Goal: Task Accomplishment & Management: Manage account settings

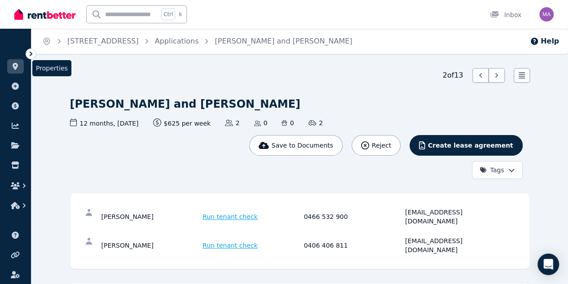
click at [18, 72] on link at bounding box center [15, 66] width 17 height 14
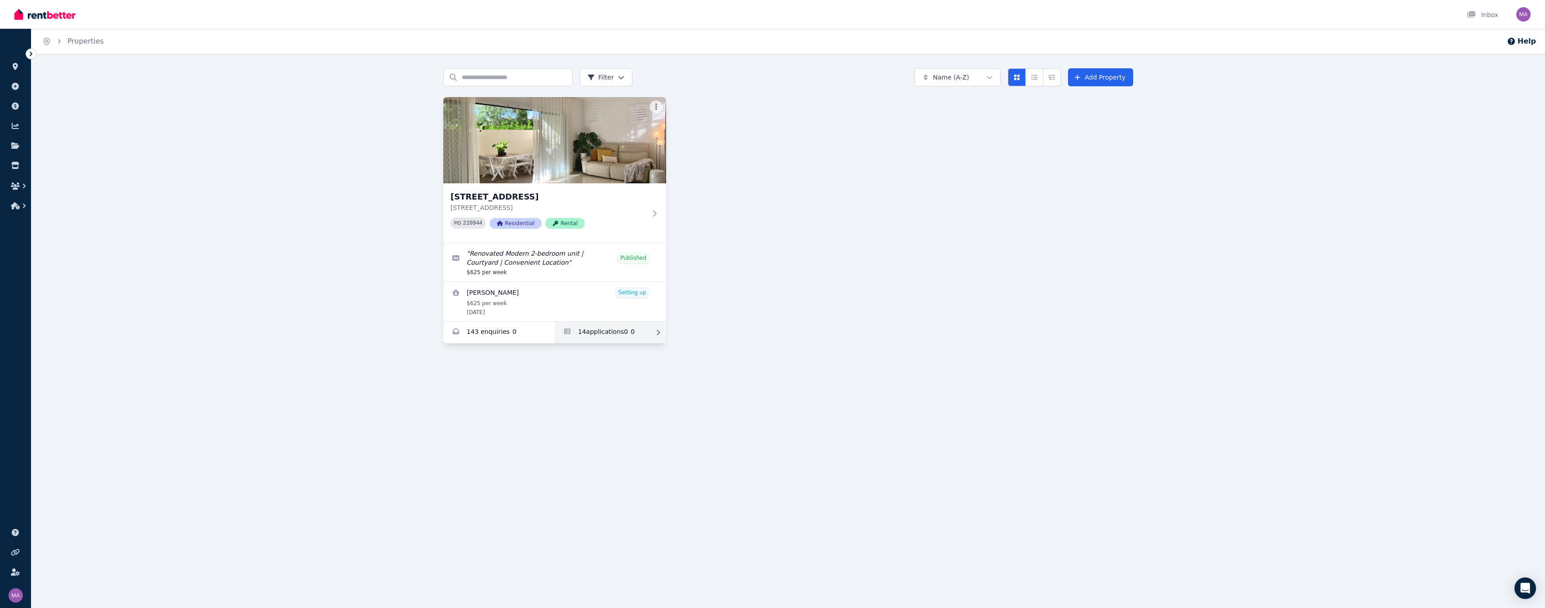
click at [568, 284] on link "Applications for Unit 1 11/13 Calder Road, Rydalmere" at bounding box center [610, 333] width 111 height 22
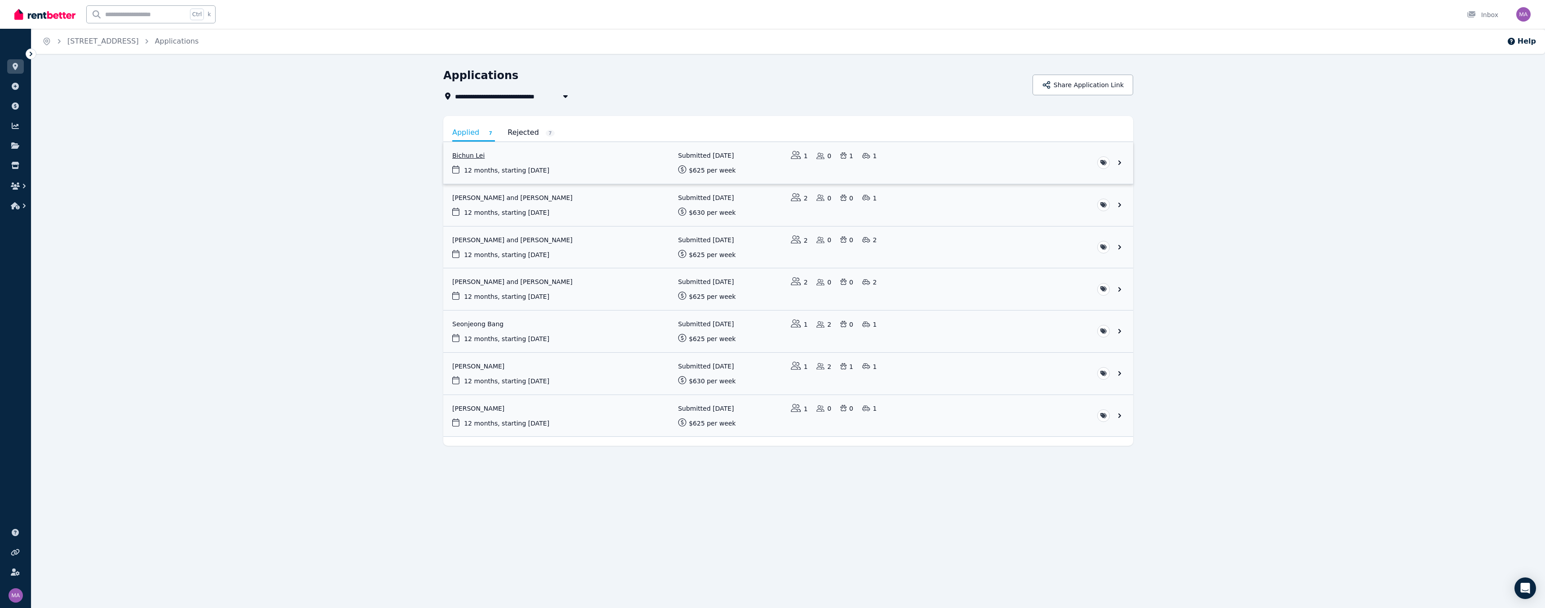
click at [476, 154] on link "View application: Bichun Lei" at bounding box center [788, 163] width 690 height 42
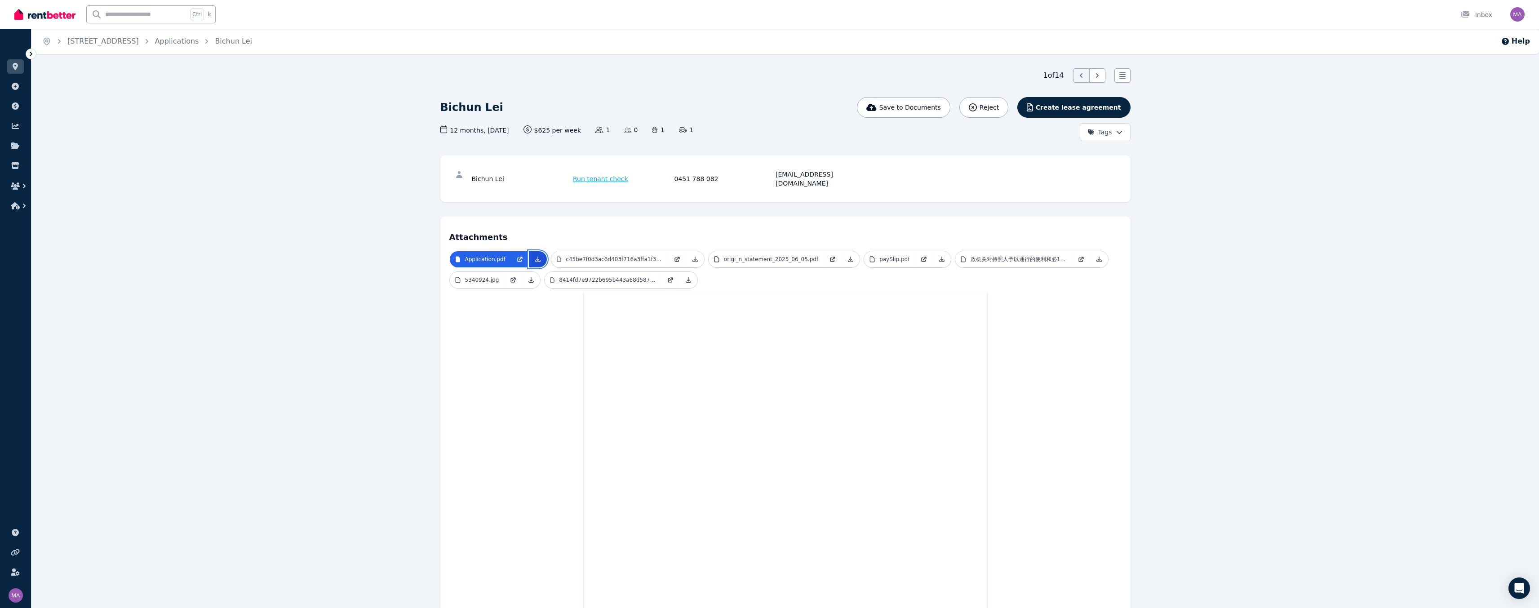
click at [535, 256] on icon at bounding box center [537, 259] width 7 height 7
click at [568, 256] on icon at bounding box center [694, 259] width 7 height 7
click at [568, 257] on icon at bounding box center [850, 259] width 5 height 5
drag, startPoint x: 927, startPoint y: 250, endPoint x: 932, endPoint y: 251, distance: 5.0
click at [568, 251] on link at bounding box center [942, 259] width 18 height 16
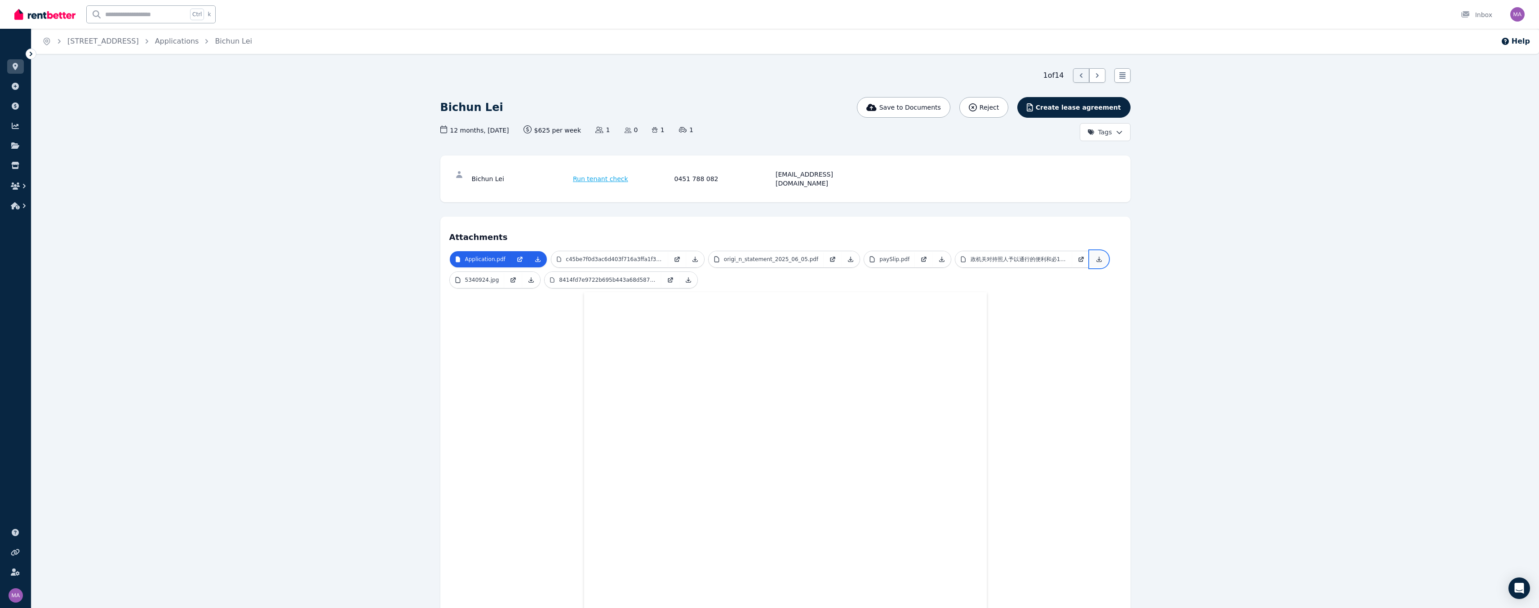
drag, startPoint x: 1081, startPoint y: 250, endPoint x: 1076, endPoint y: 253, distance: 6.2
click at [568, 256] on icon at bounding box center [1098, 259] width 7 height 7
drag, startPoint x: 530, startPoint y: 271, endPoint x: 552, endPoint y: 271, distance: 22.0
click at [530, 276] on icon at bounding box center [530, 279] width 7 height 7
click at [568, 276] on icon at bounding box center [688, 279] width 7 height 7
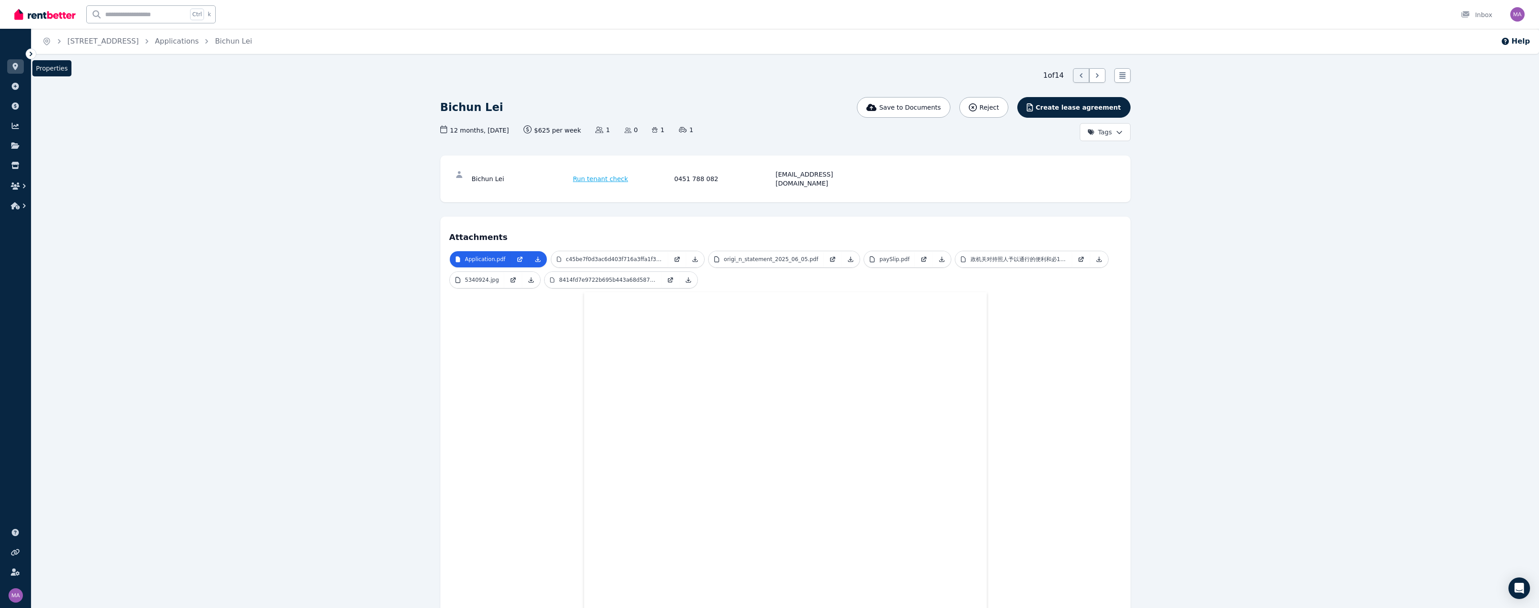
click at [18, 67] on icon at bounding box center [15, 66] width 9 height 7
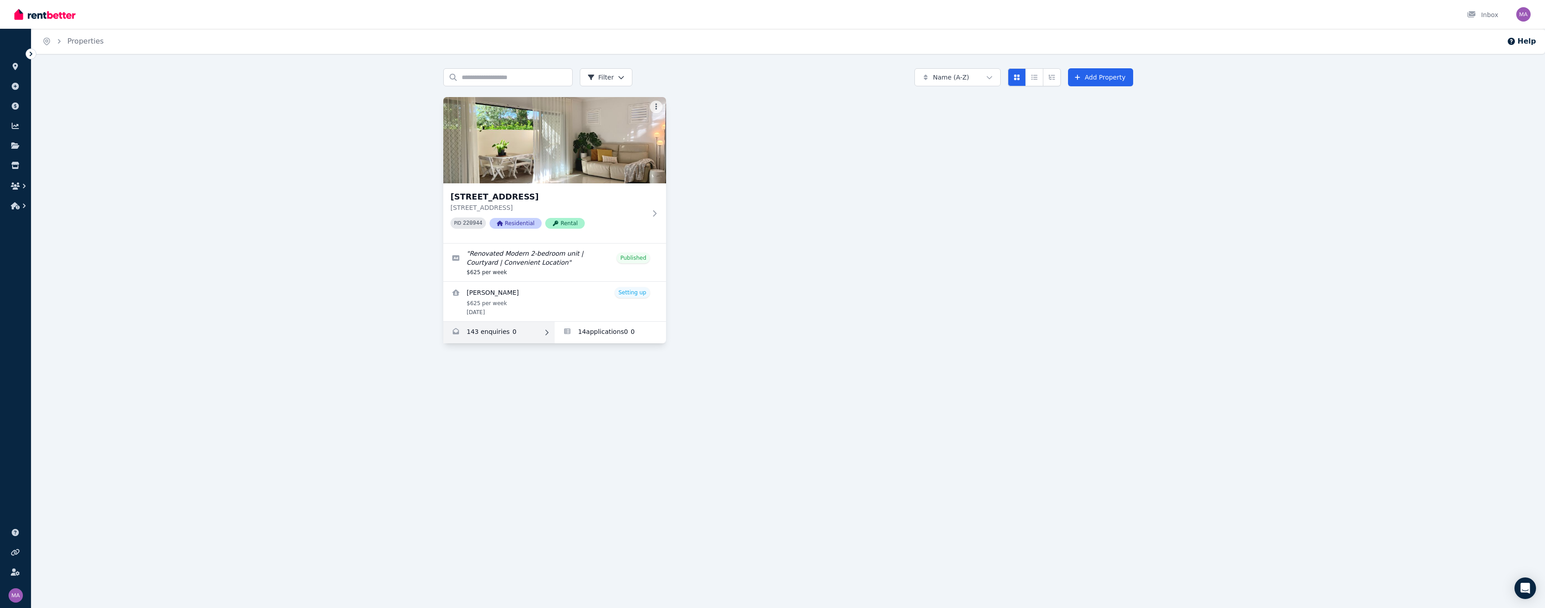
click at [479, 284] on link "Enquiries for Unit 1 11/13 Calder Road, Rydalmere" at bounding box center [498, 333] width 111 height 22
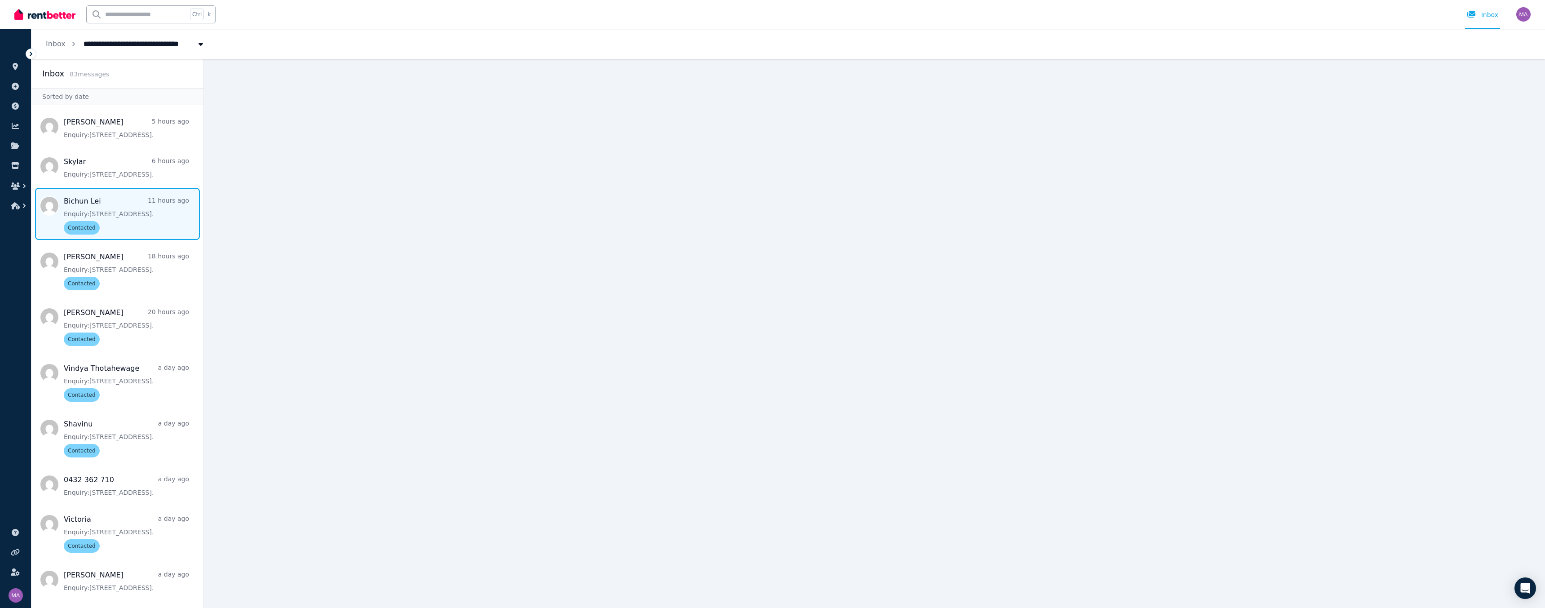
click at [104, 209] on span "Message list" at bounding box center [117, 214] width 172 height 52
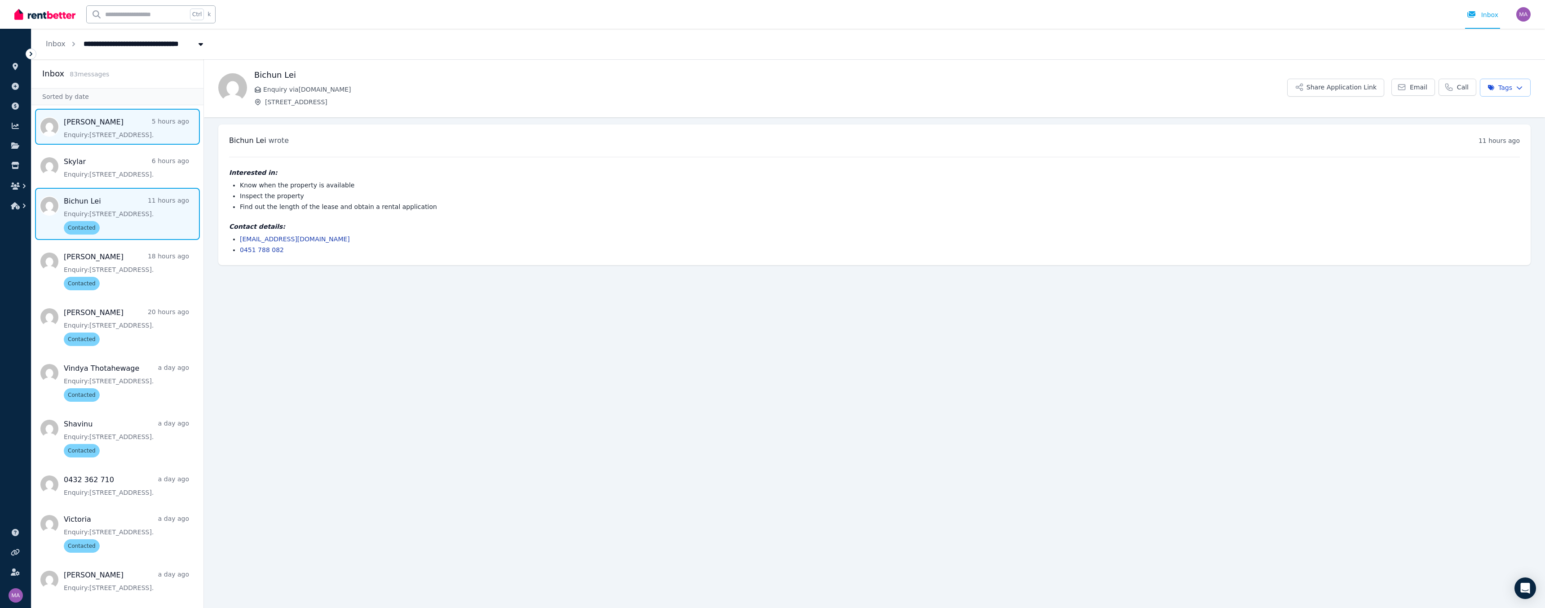
click at [71, 113] on span "Message list" at bounding box center [117, 127] width 172 height 36
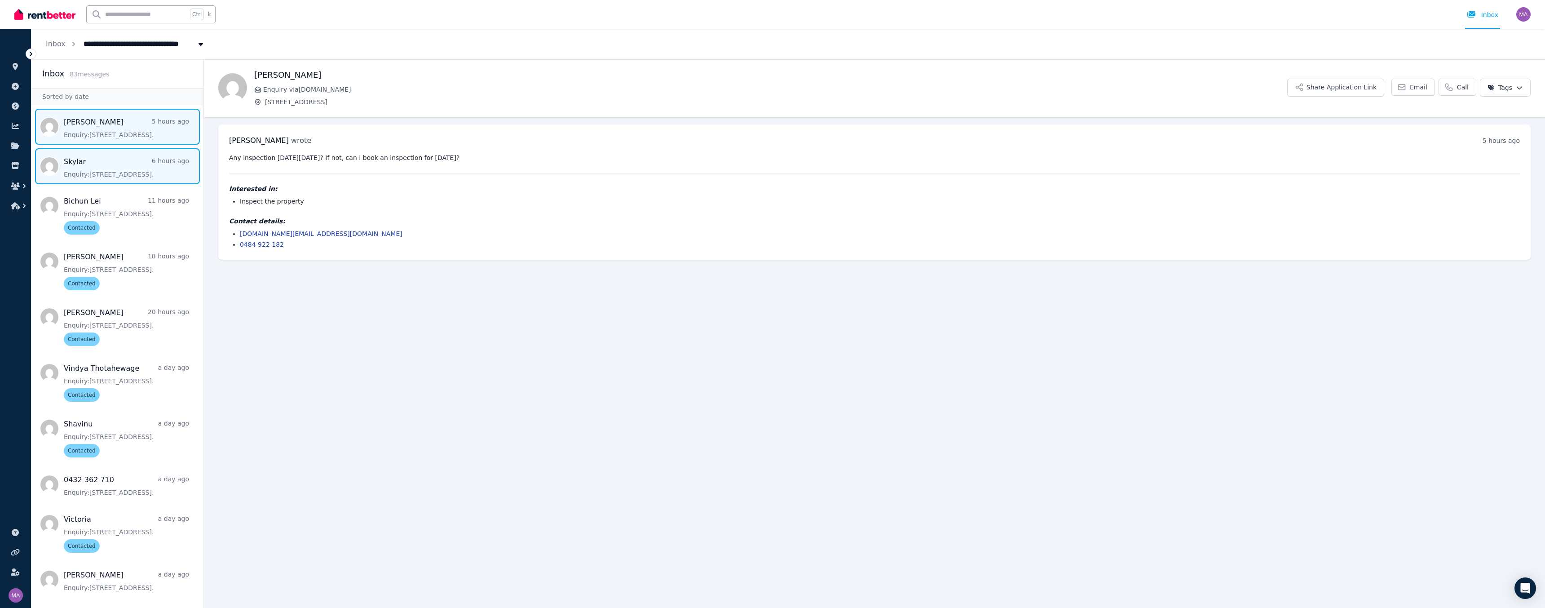
click at [114, 165] on span "Message list" at bounding box center [117, 166] width 172 height 36
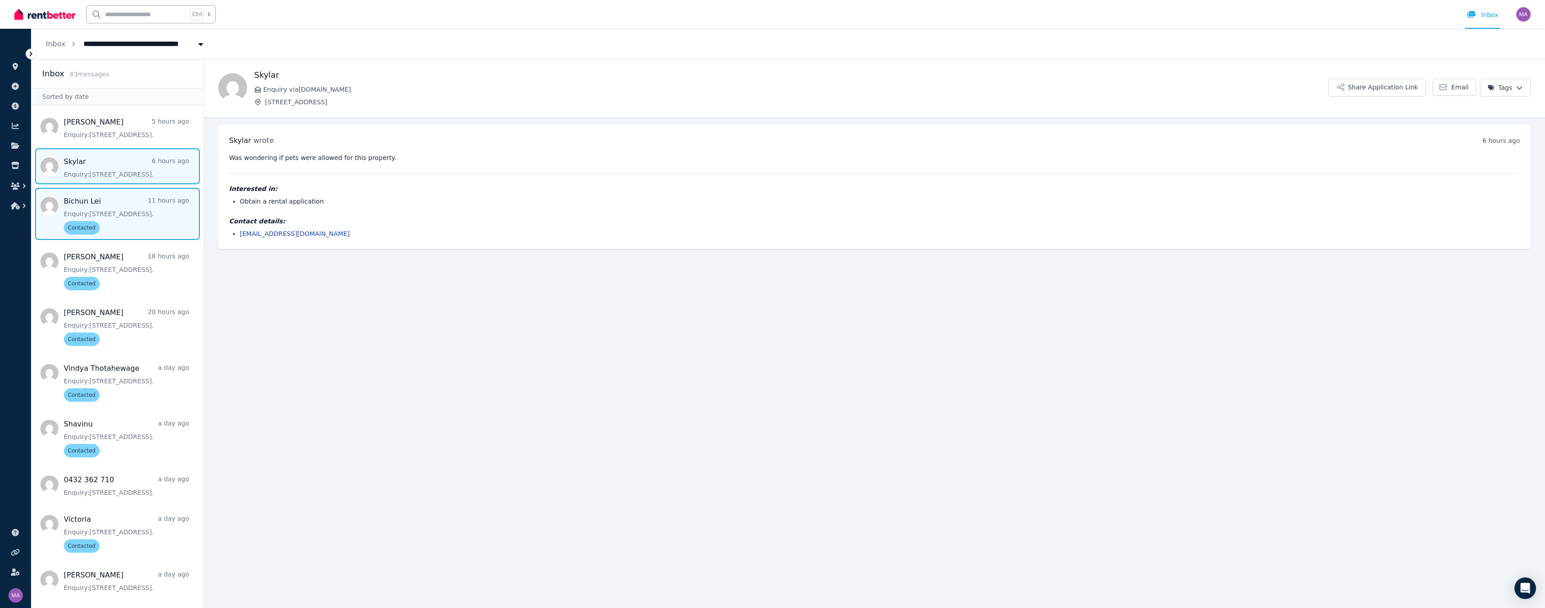
click at [88, 200] on span "Message list" at bounding box center [117, 214] width 172 height 52
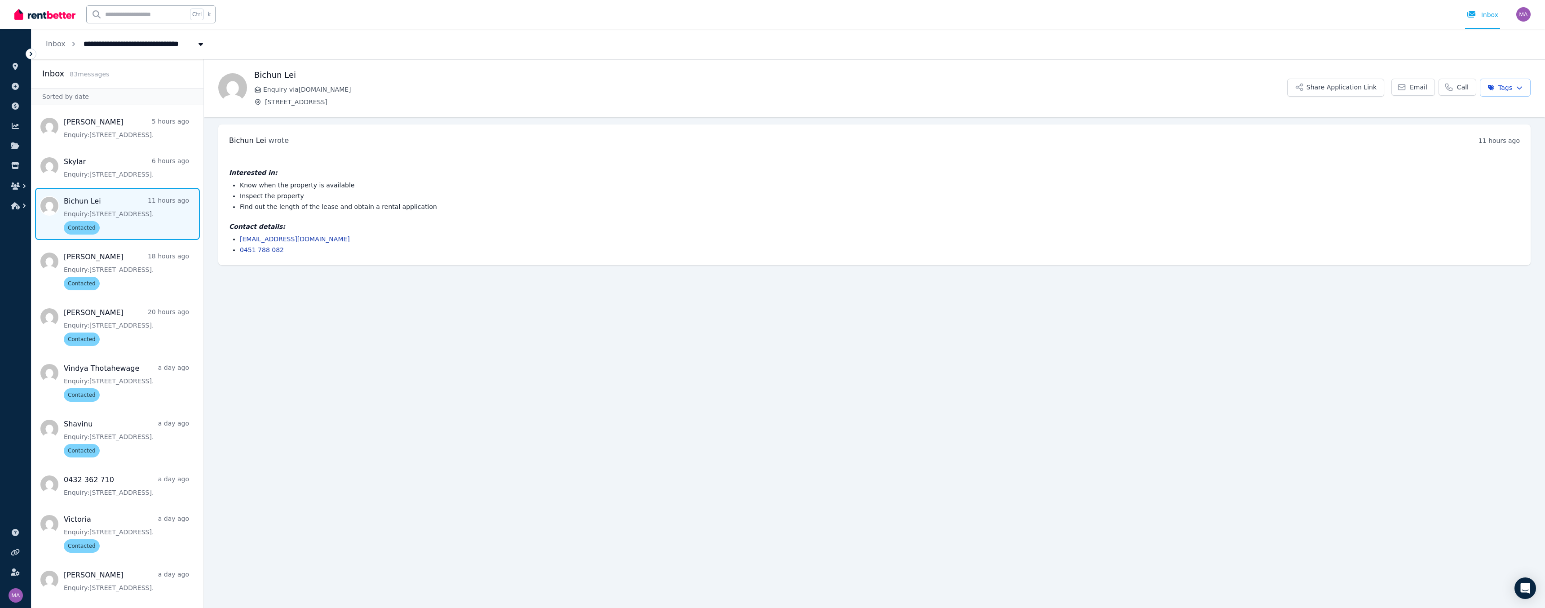
click at [90, 197] on span "Message list" at bounding box center [117, 214] width 172 height 52
click at [15, 66] on icon at bounding box center [15, 66] width 9 height 7
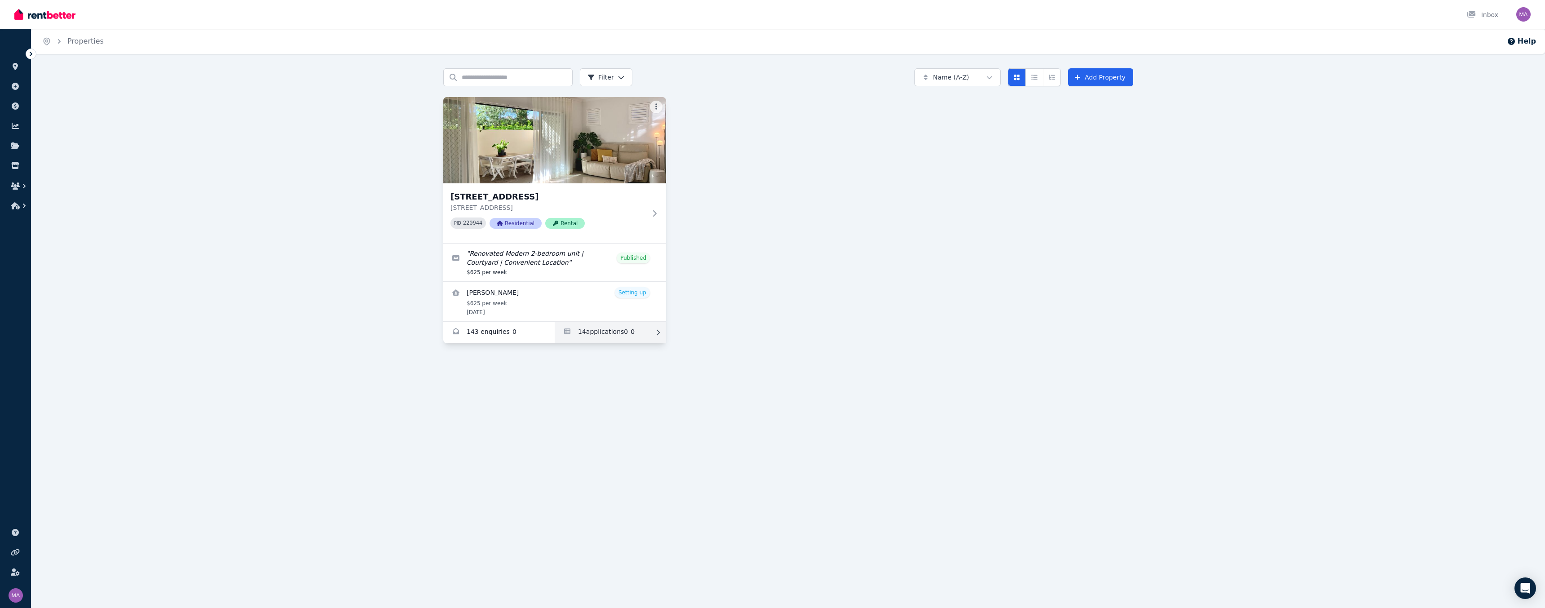
click at [568, 284] on link "Applications for Unit 1 11/13 Calder Road, Rydalmere" at bounding box center [610, 333] width 111 height 22
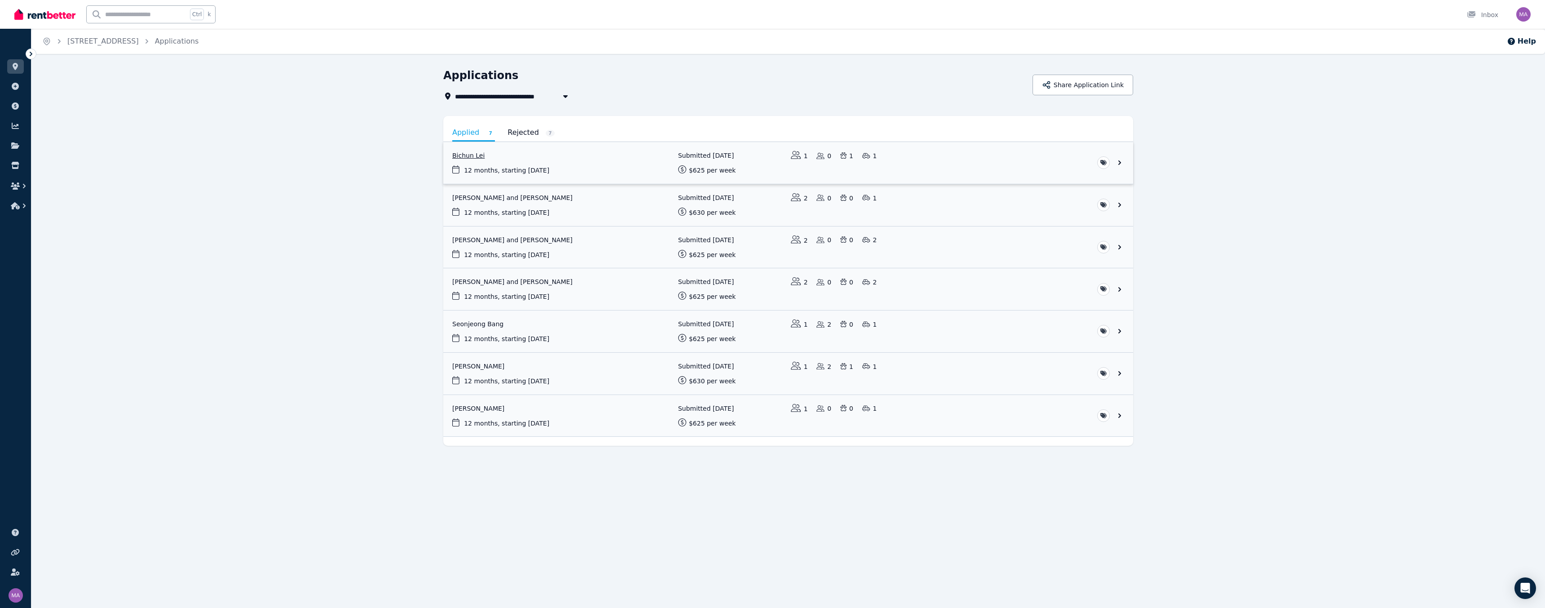
click at [558, 164] on link "View application: Bichun Lei" at bounding box center [788, 163] width 690 height 42
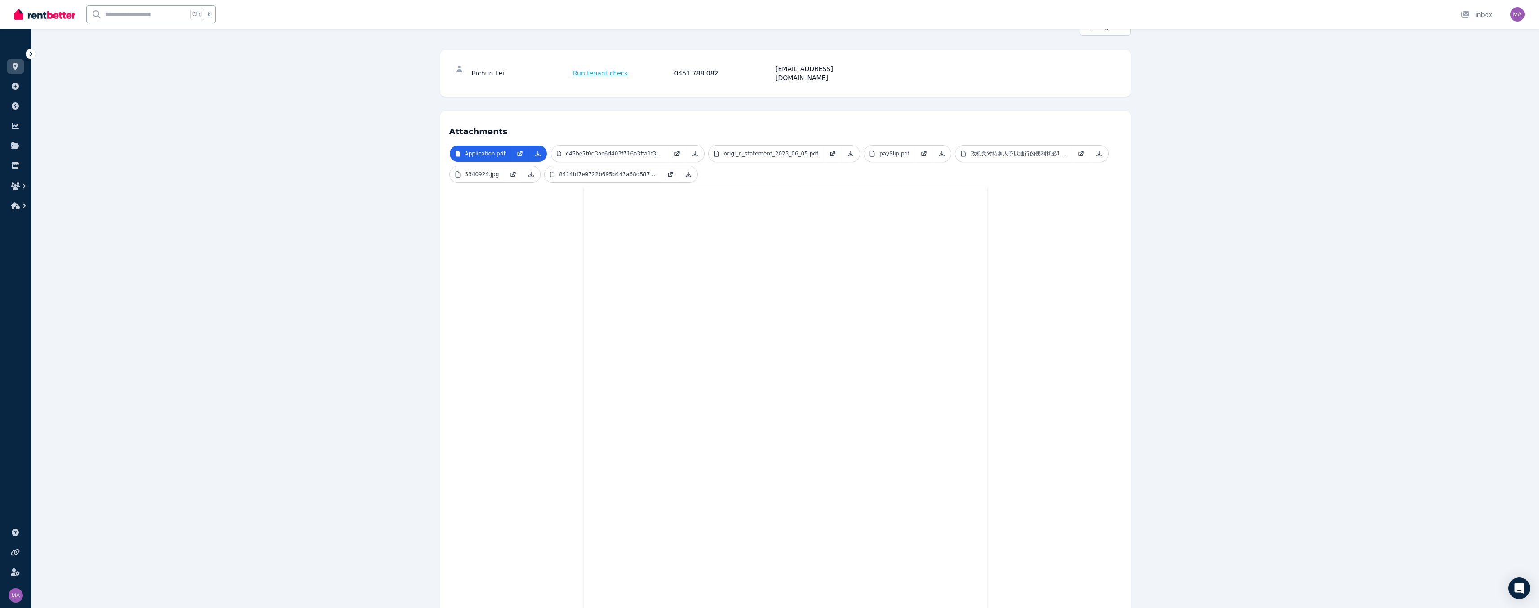
scroll to position [103, 0]
click at [469, 172] on link "5340924.jpg" at bounding box center [477, 176] width 55 height 16
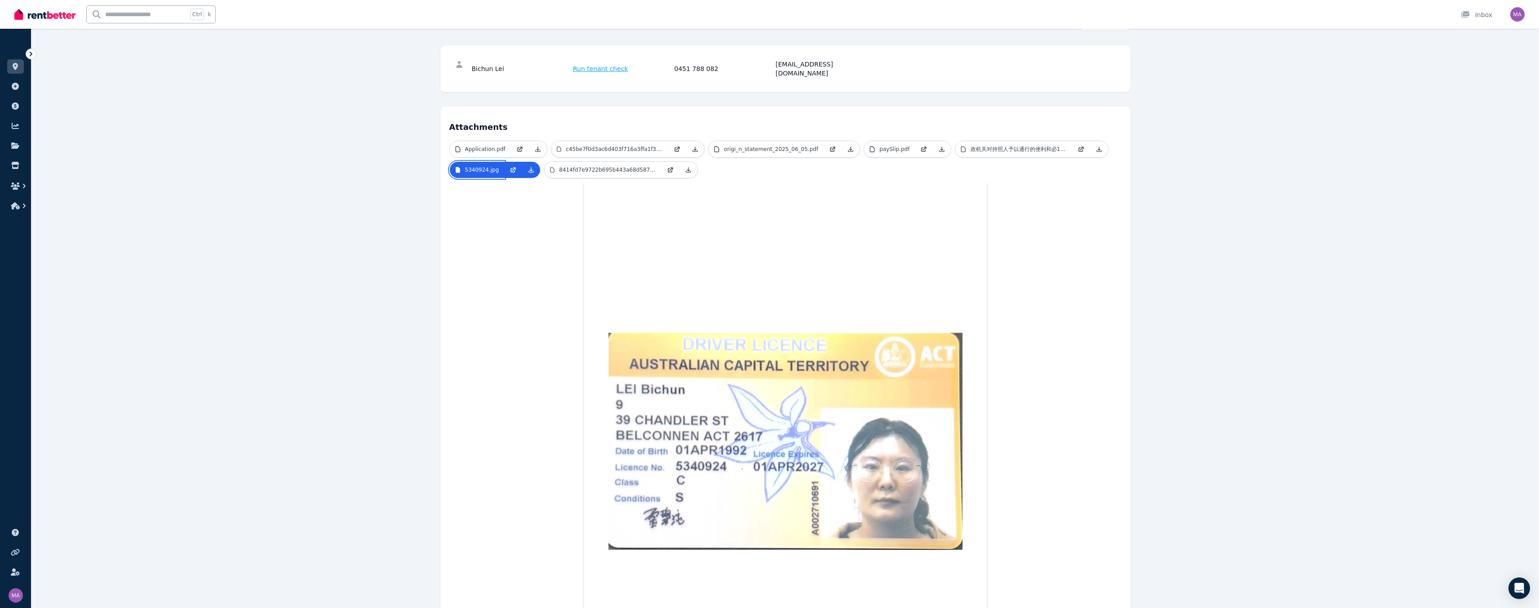
scroll to position [25, 0]
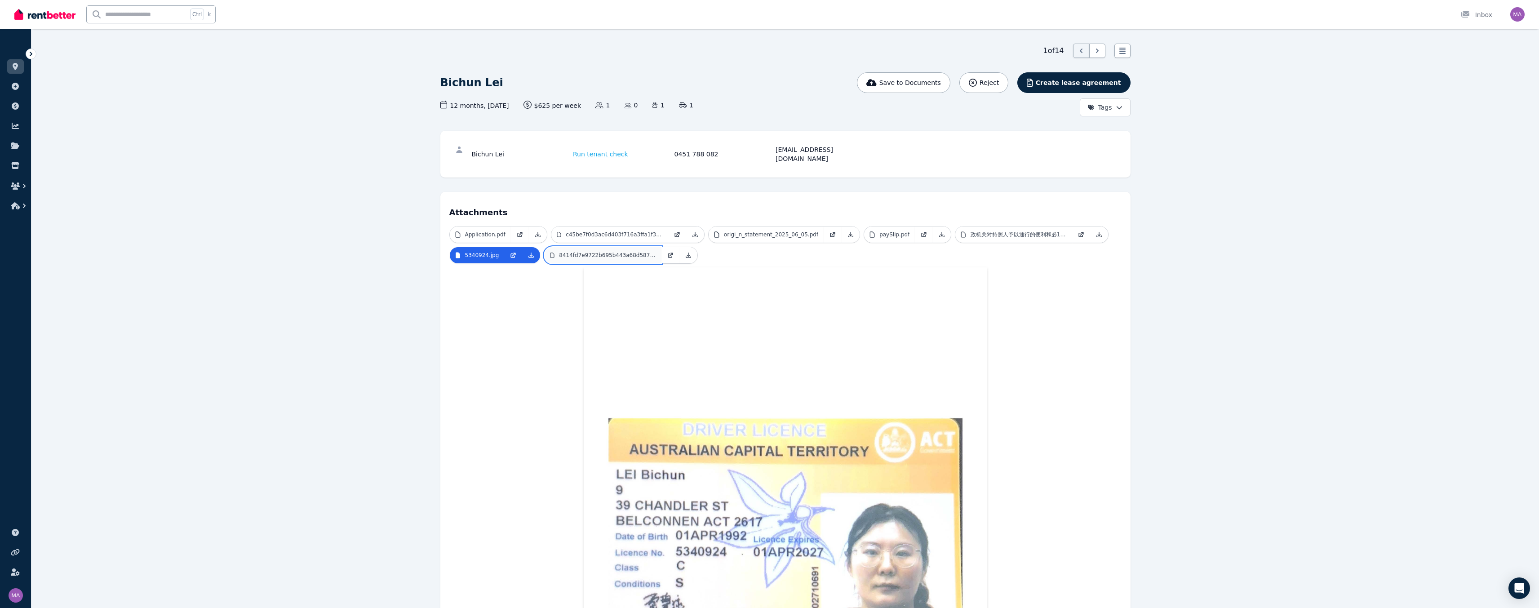
click at [568, 251] on link "8414fd7e9722b695b443a68d587ff08.jpg" at bounding box center [602, 255] width 117 height 16
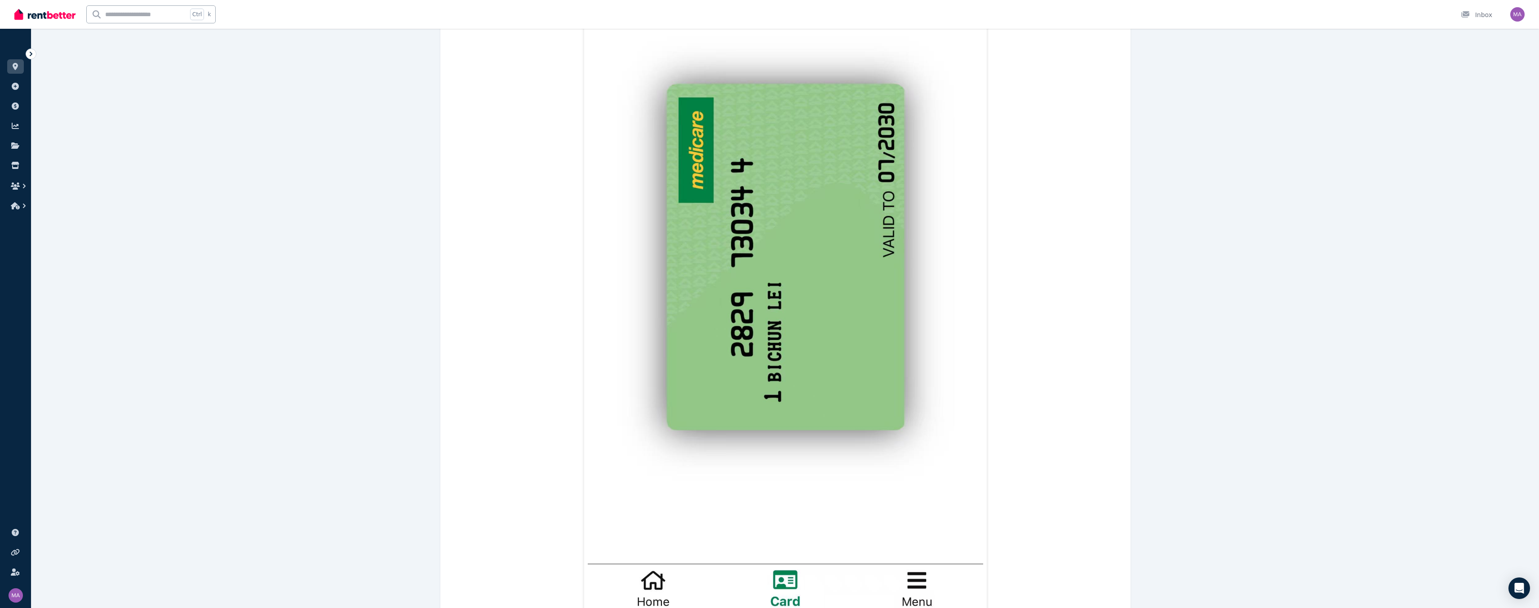
scroll to position [519, 0]
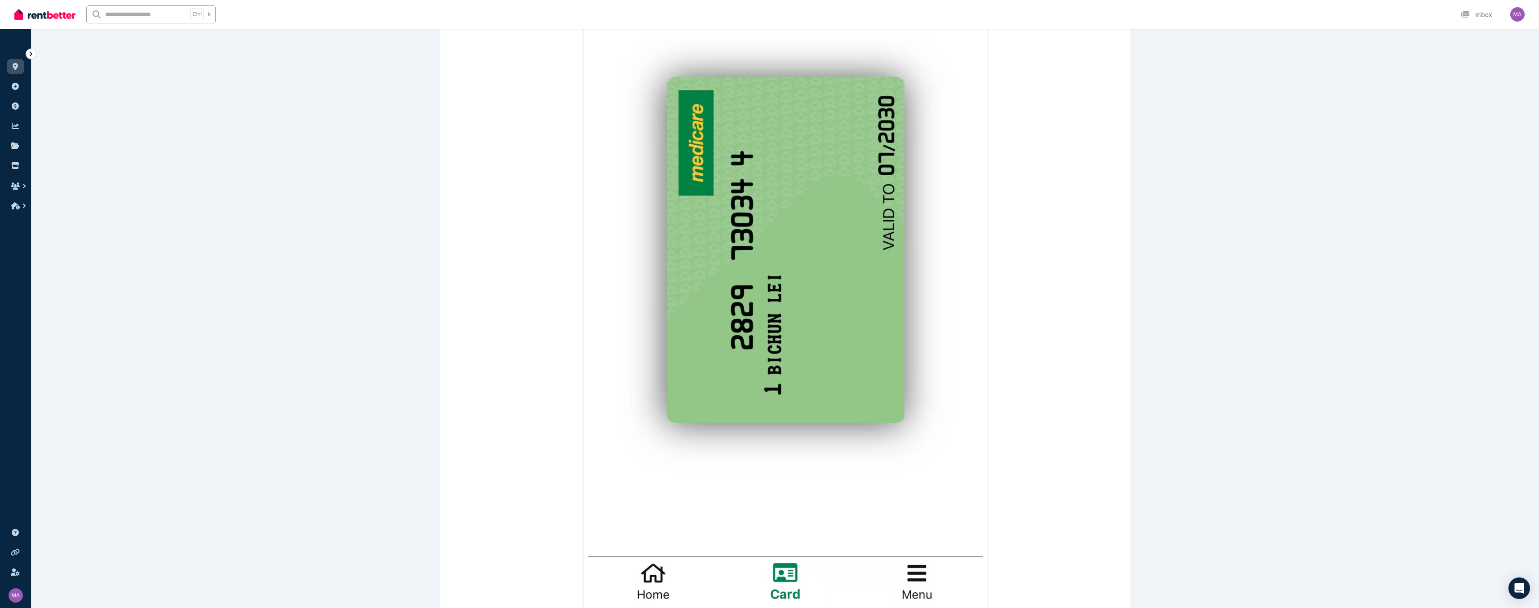
click at [568, 270] on div "1 of 14 List view Bichun Lei Save to Documents Reject Create lease agreement Ta…" at bounding box center [784, 120] width 1507 height 1143
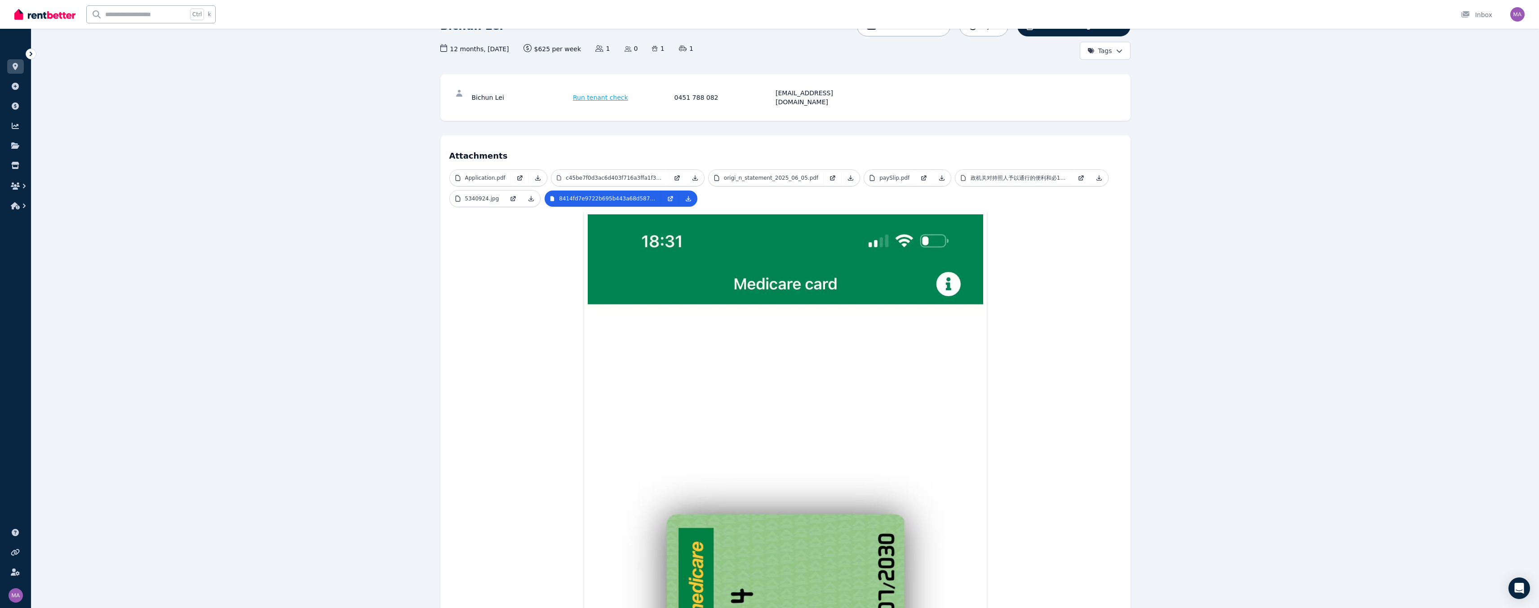
scroll to position [0, 0]
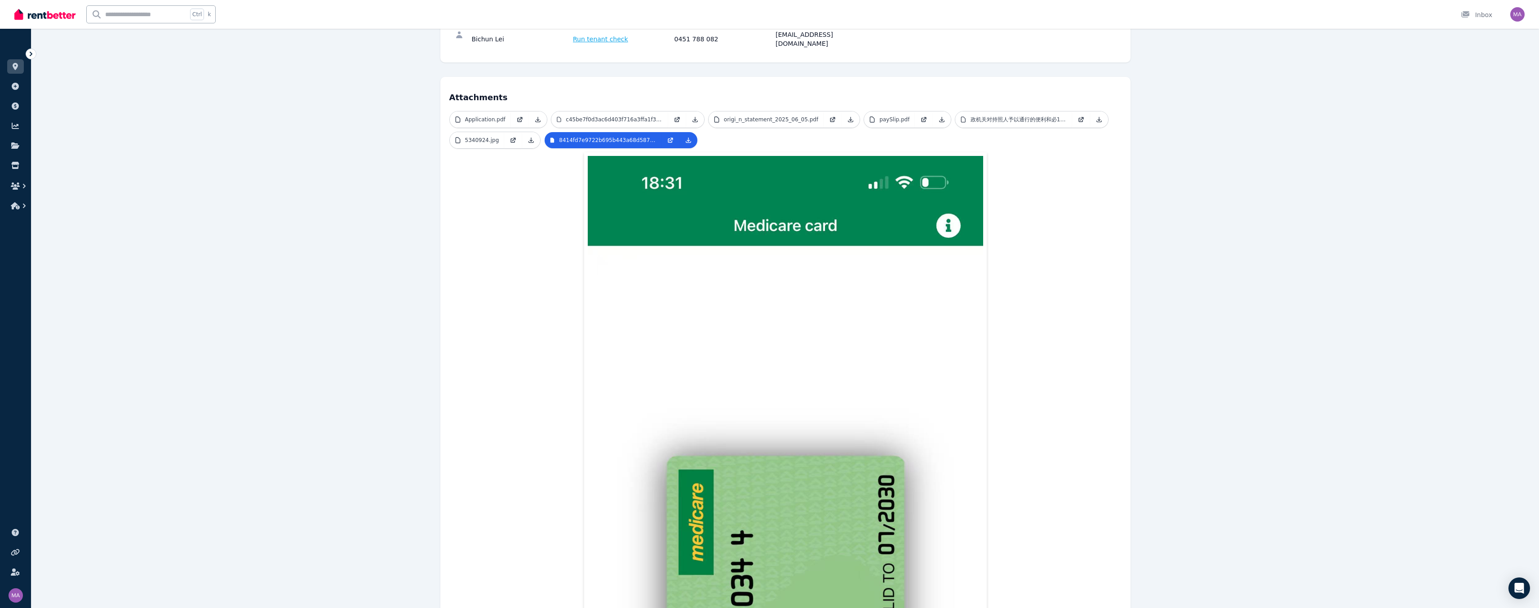
scroll to position [45, 0]
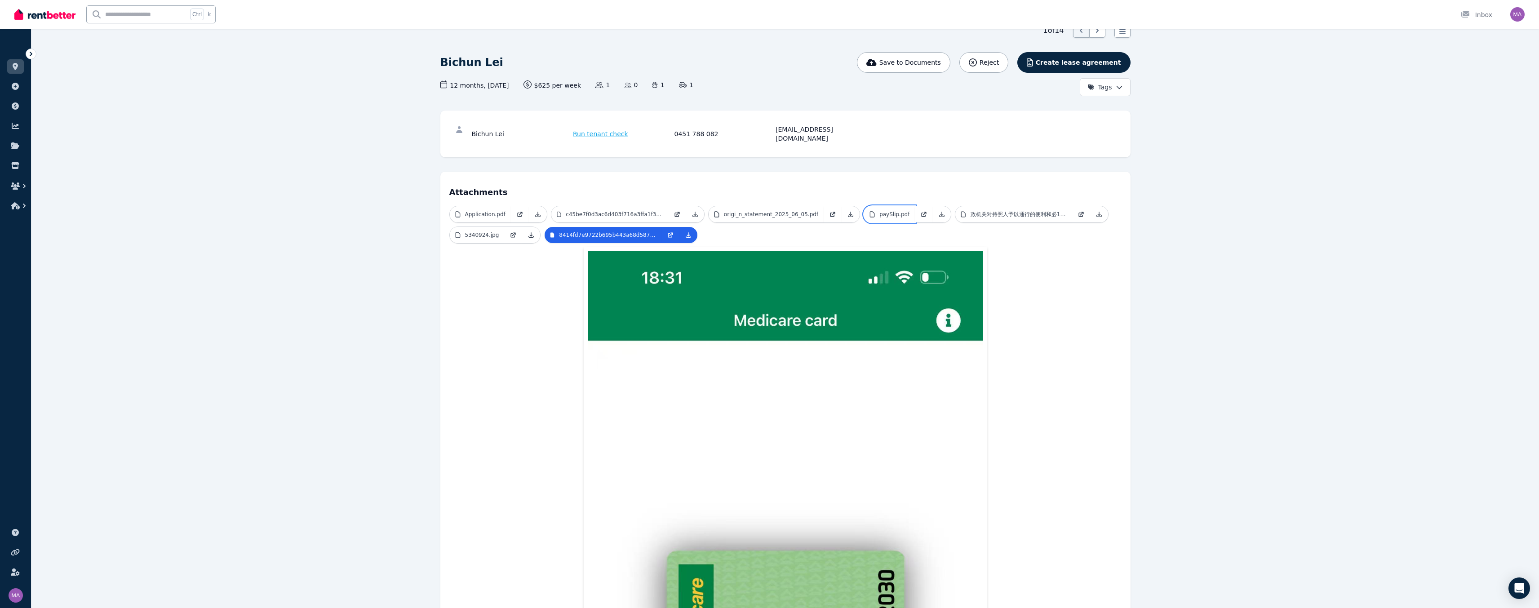
click at [568, 211] on p "paySlip.pdf" at bounding box center [894, 214] width 30 height 7
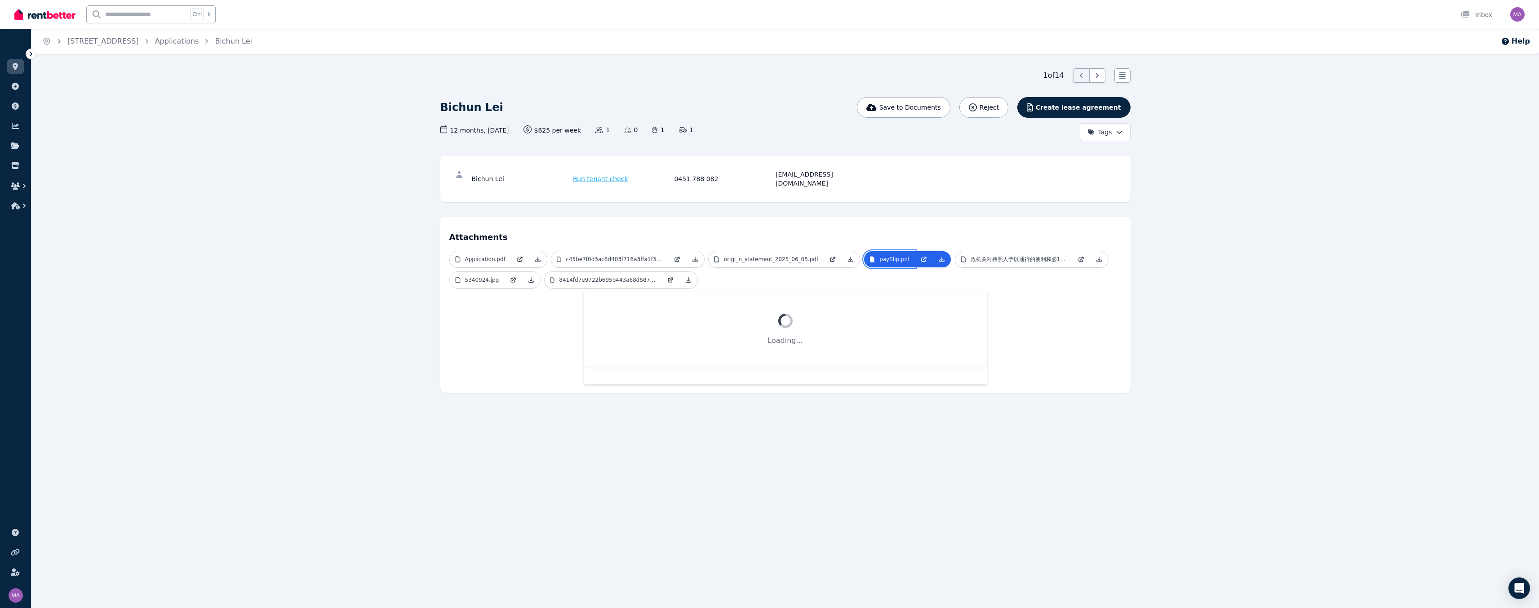
scroll to position [0, 0]
click at [568, 251] on link "政机关对持照人予以通行的便利和必1.pdf" at bounding box center [1017, 259] width 117 height 16
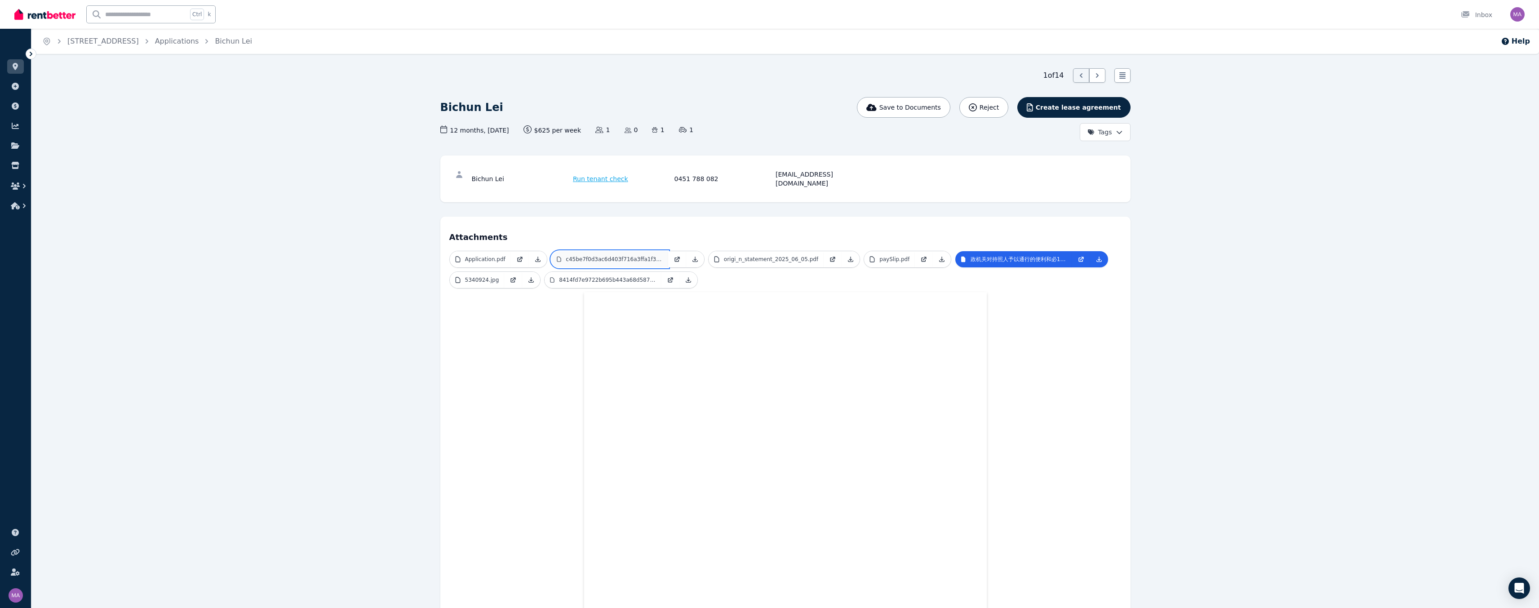
click at [568, 256] on p "c45be7f0d3ac6d403f716a3ffa1f38e.jpg" at bounding box center [614, 259] width 97 height 7
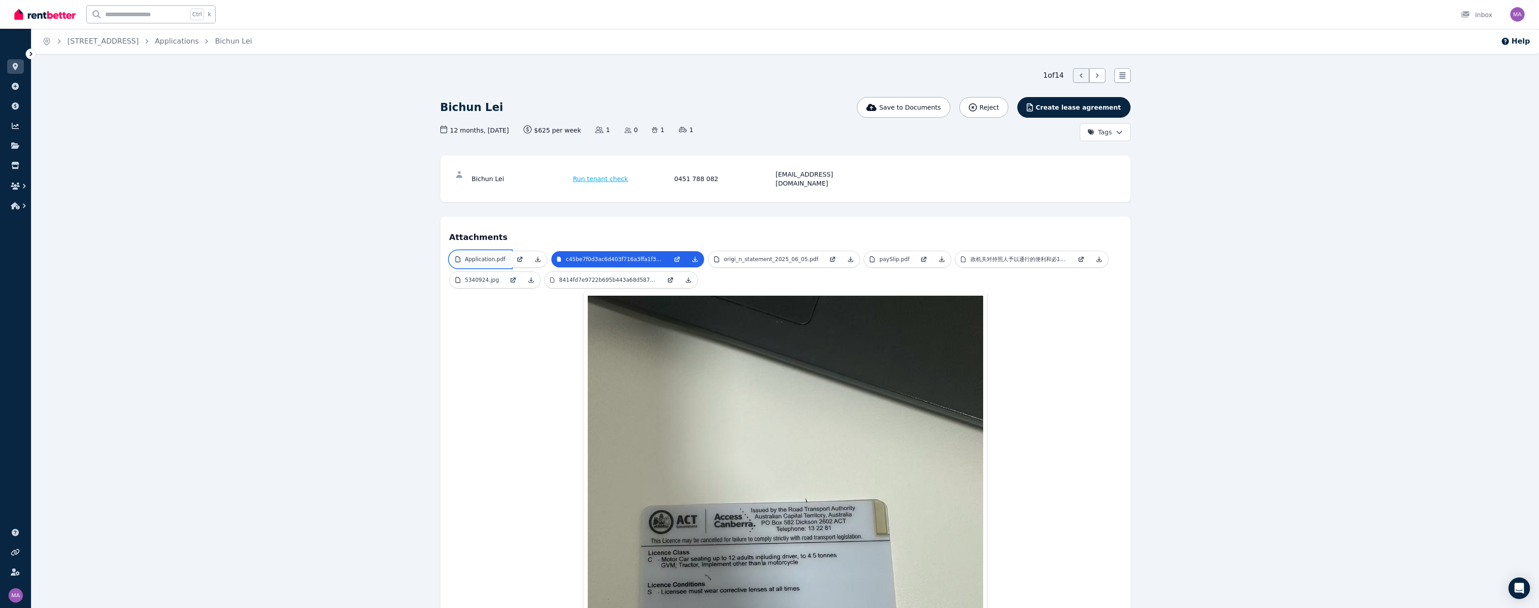
click at [452, 251] on link "Application.pdf" at bounding box center [480, 259] width 61 height 16
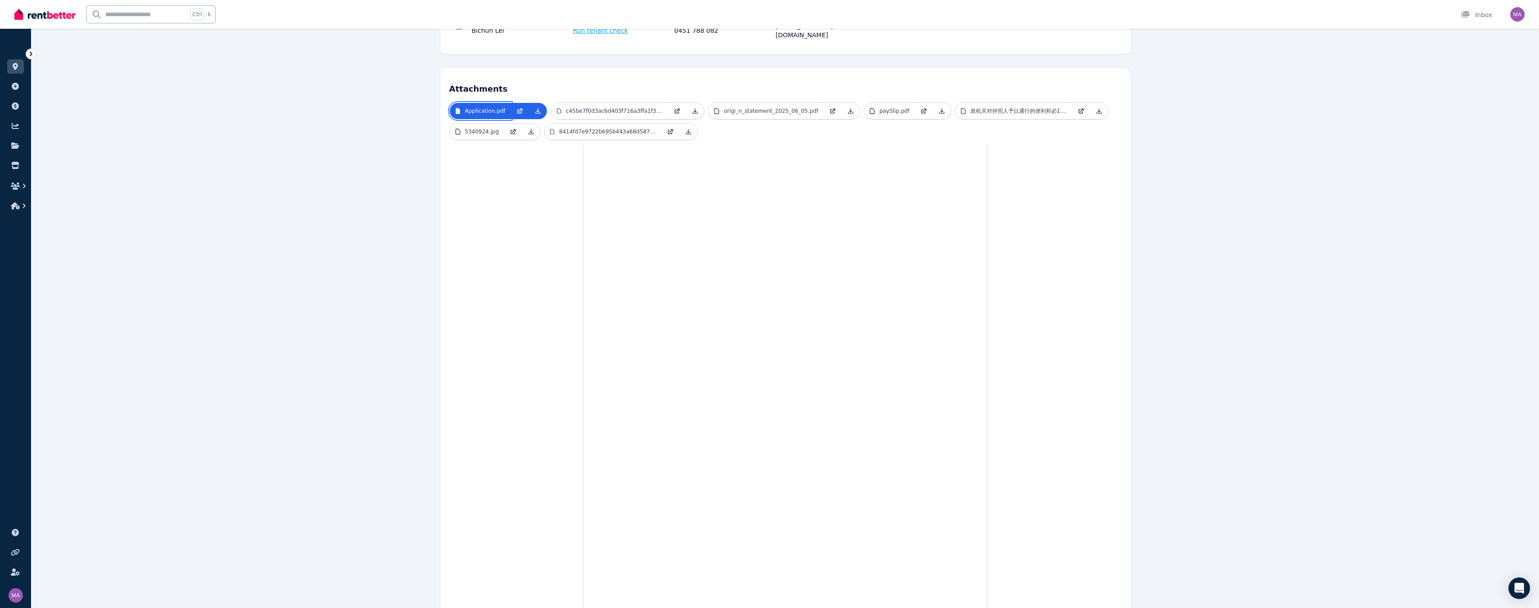
scroll to position [103, 0]
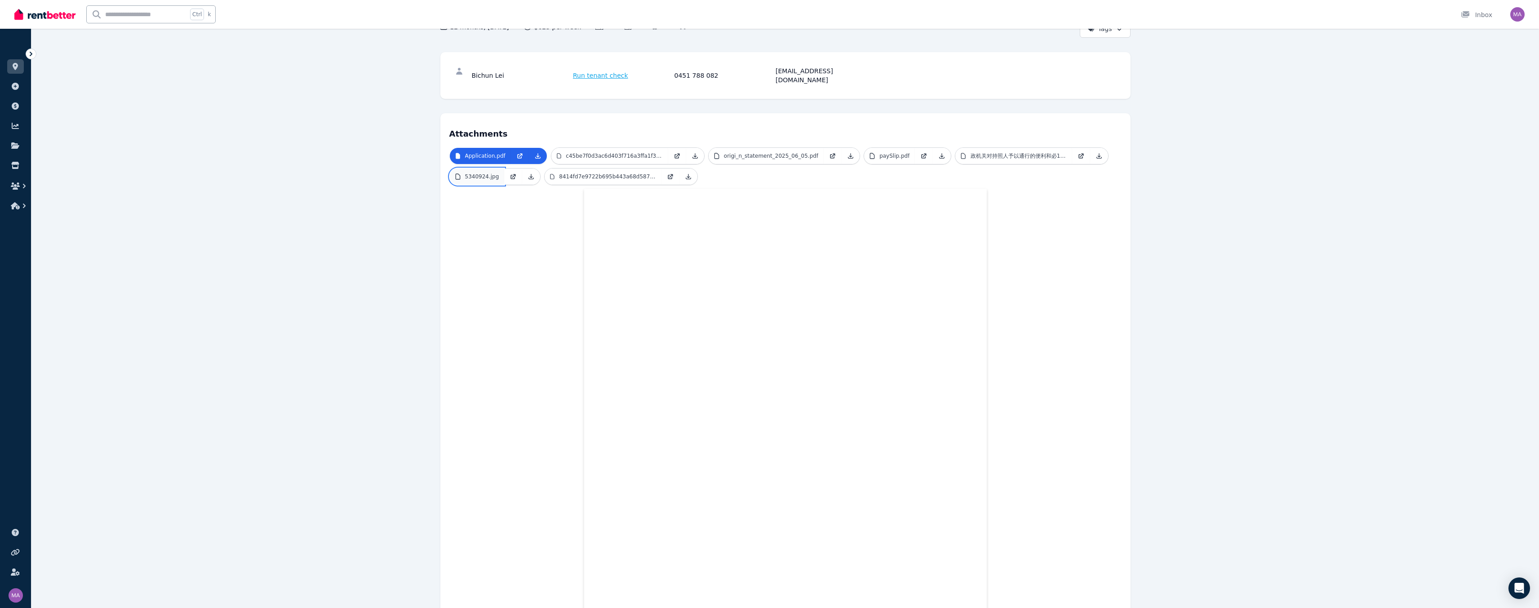
click at [477, 171] on link "5340924.jpg" at bounding box center [477, 176] width 55 height 16
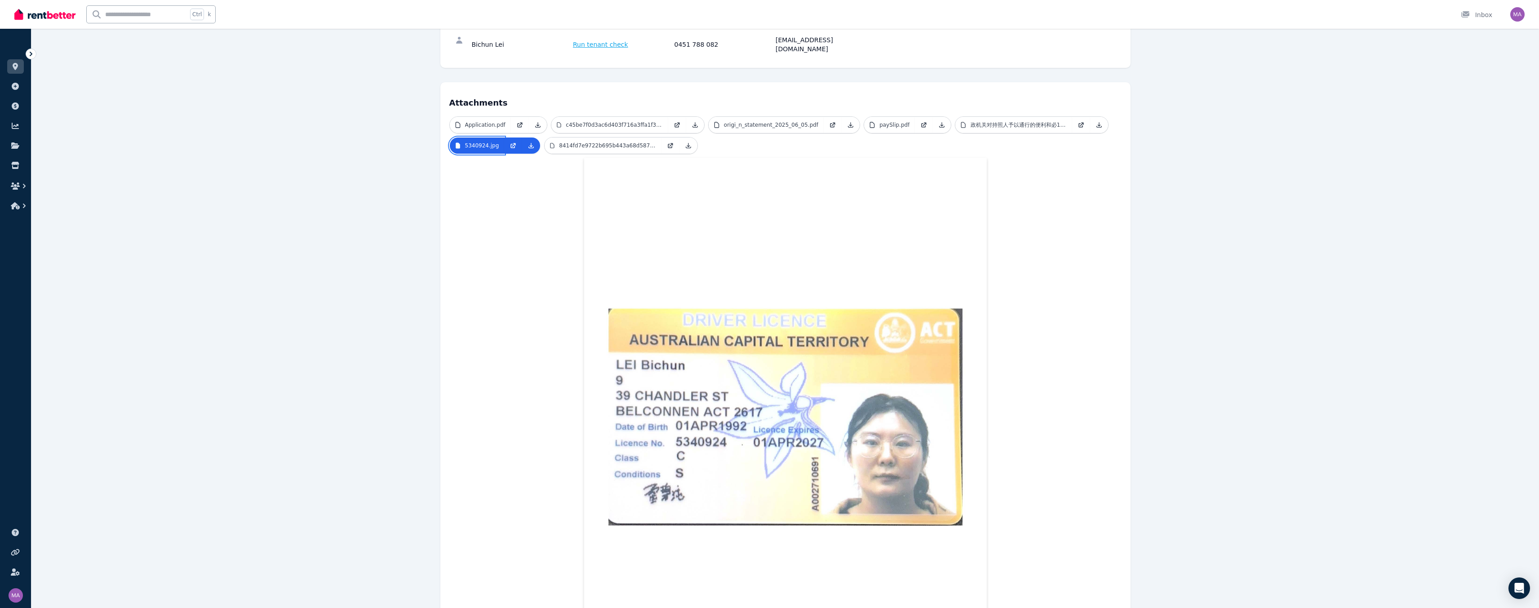
scroll to position [135, 0]
click at [568, 141] on link "8414fd7e9722b695b443a68d587ff08.jpg" at bounding box center [602, 145] width 117 height 16
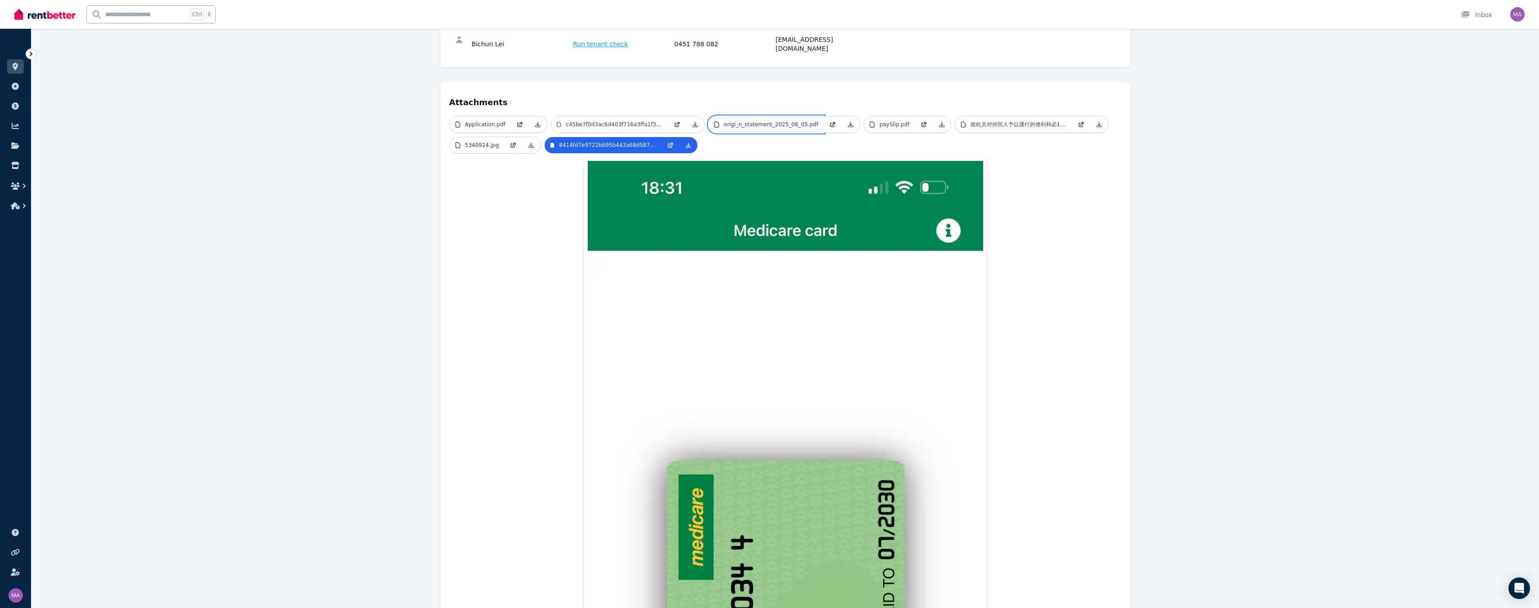
click at [568, 121] on p "origi_n_statement_2025_06_05.pdf" at bounding box center [771, 124] width 94 height 7
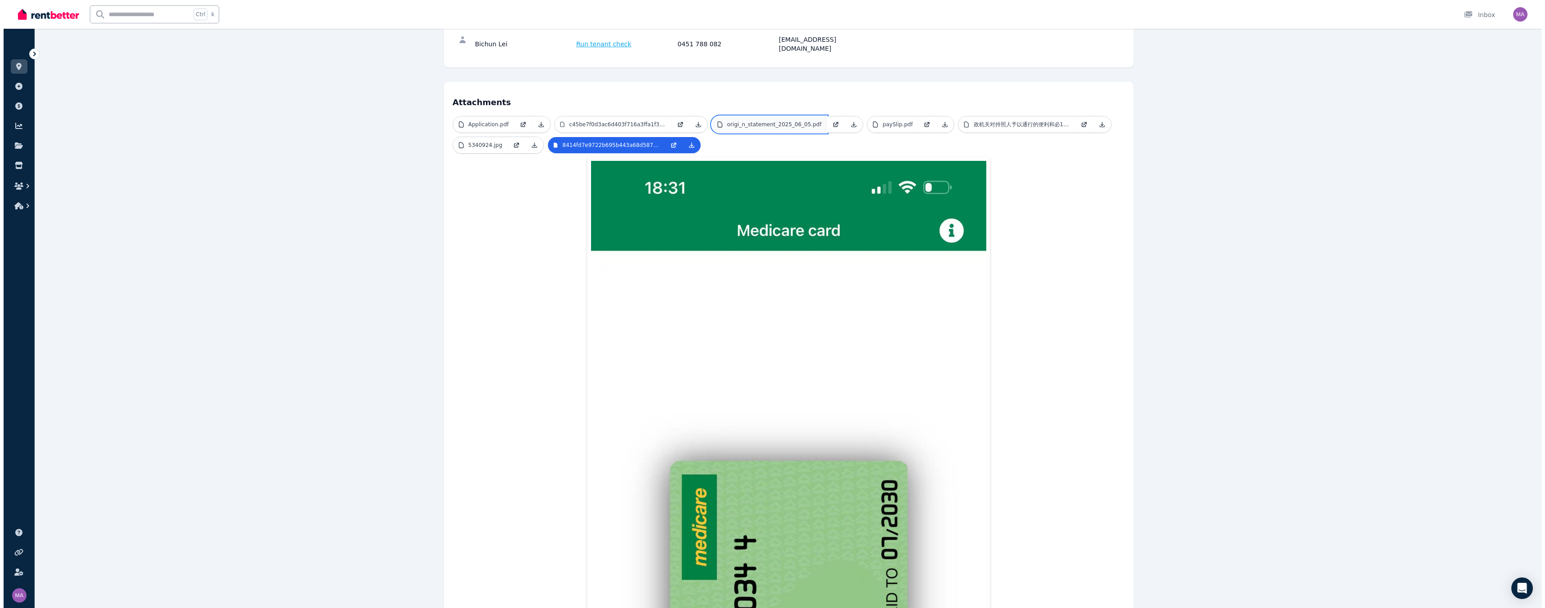
scroll to position [0, 0]
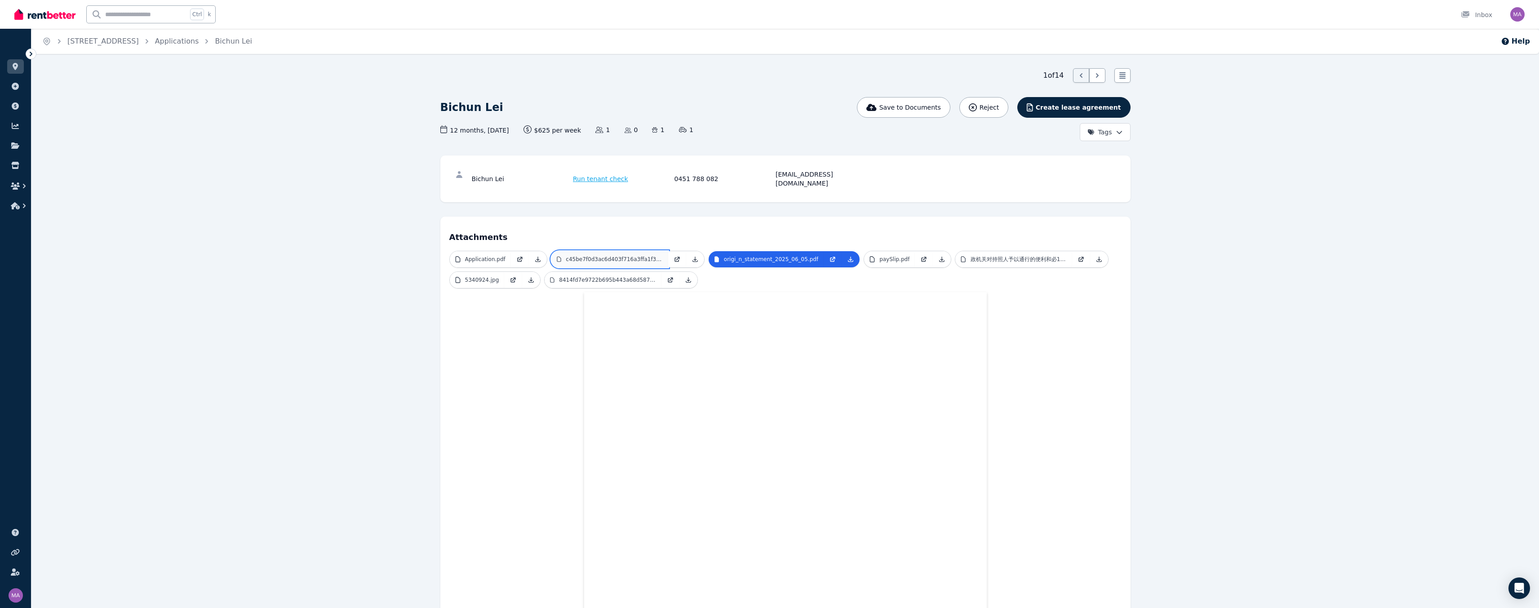
click at [568, 256] on p "c45be7f0d3ac6d403f716a3ffa1f38e.jpg" at bounding box center [614, 259] width 97 height 7
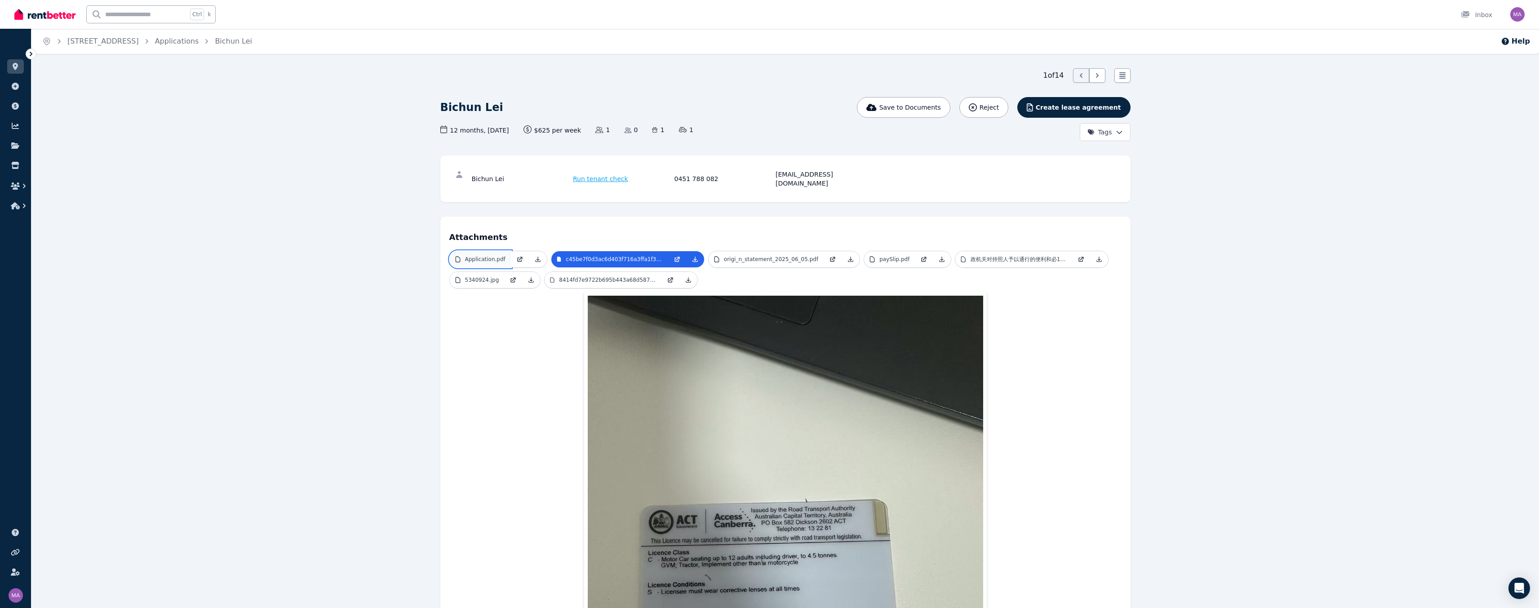
click at [480, 251] on link "Application.pdf" at bounding box center [480, 259] width 61 height 16
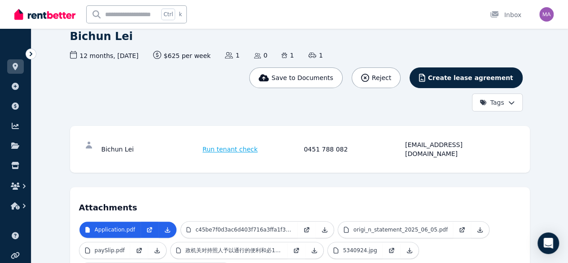
scroll to position [67, 0]
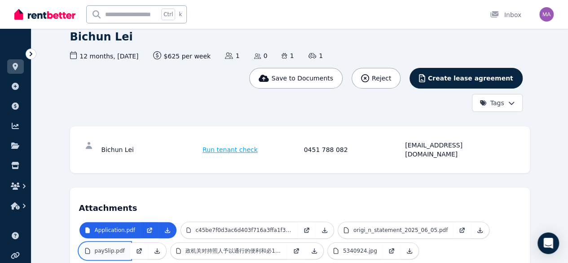
click at [125, 247] on p "paySlip.pdf" at bounding box center [110, 250] width 30 height 7
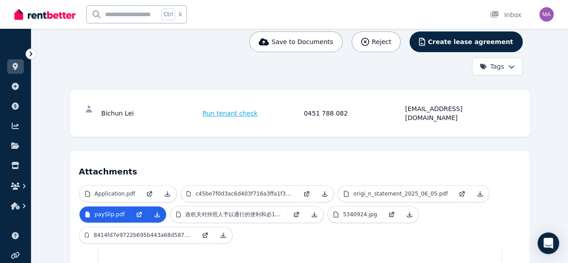
scroll to position [0, 0]
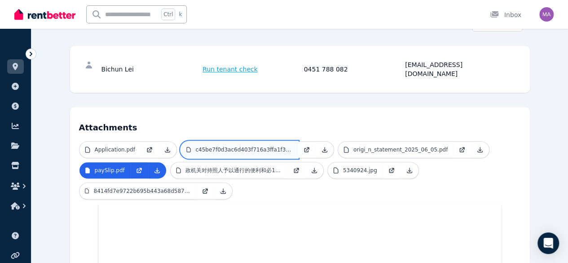
click at [205, 146] on p "c45be7f0d3ac6d403f716a3ffa1f38e.jpg" at bounding box center [243, 149] width 97 height 7
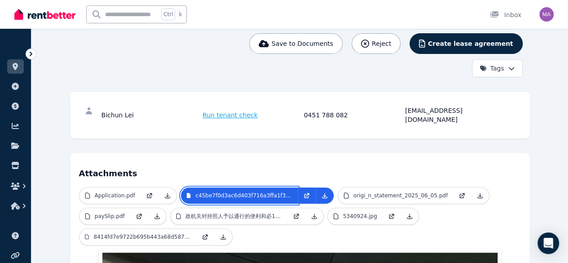
scroll to position [108, 0]
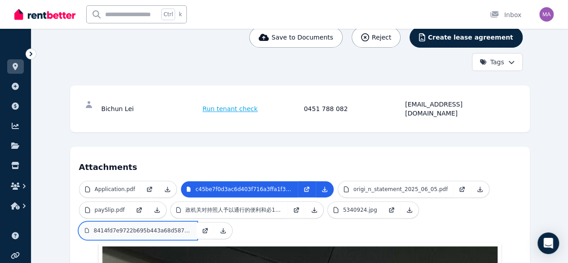
click at [190, 227] on p "8414fd7e9722b695b443a68d587ff08.jpg" at bounding box center [141, 230] width 97 height 7
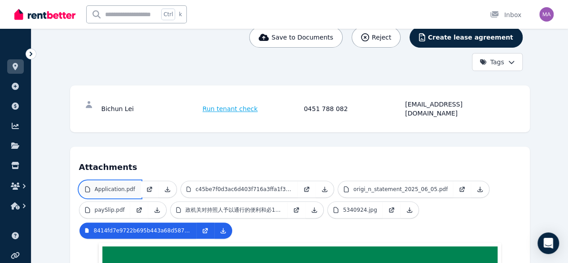
click at [95, 186] on p "Application.pdf" at bounding box center [115, 189] width 40 height 7
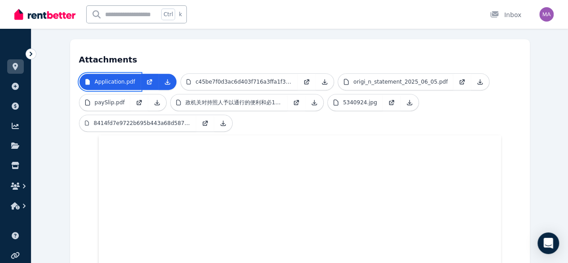
scroll to position [182, 0]
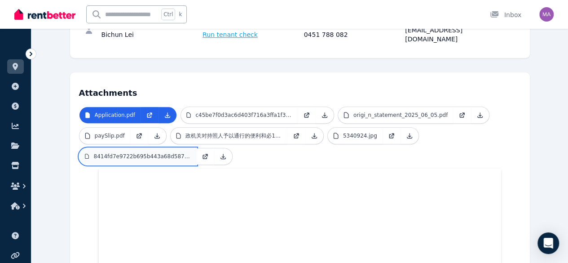
click at [190, 153] on p "8414fd7e9722b695b443a68d587ff08.jpg" at bounding box center [141, 156] width 97 height 7
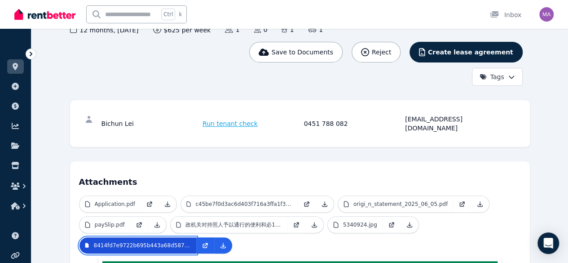
scroll to position [93, 0]
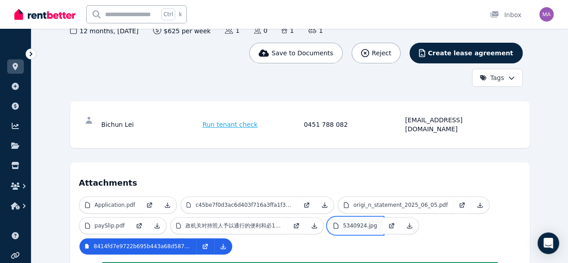
click at [343, 222] on p "5340924.jpg" at bounding box center [360, 225] width 34 height 7
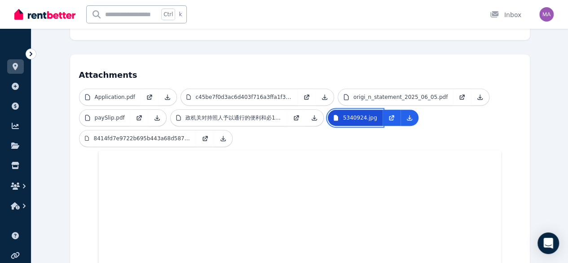
scroll to position [153, 0]
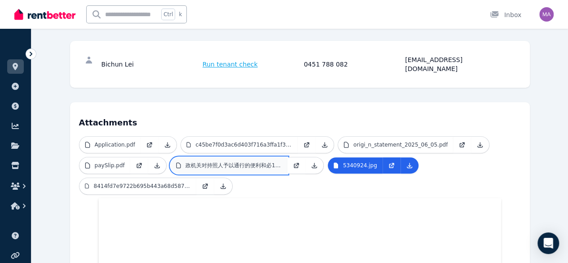
click at [171, 157] on link "政机关对持照人予以通行的便利和必1.pdf" at bounding box center [229, 165] width 117 height 16
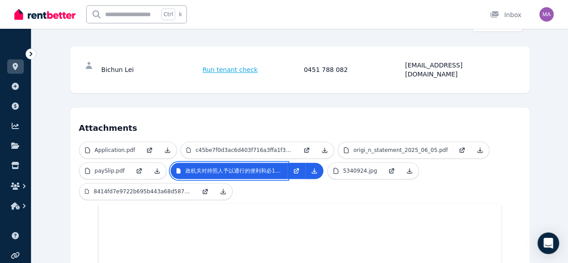
scroll to position [159, 0]
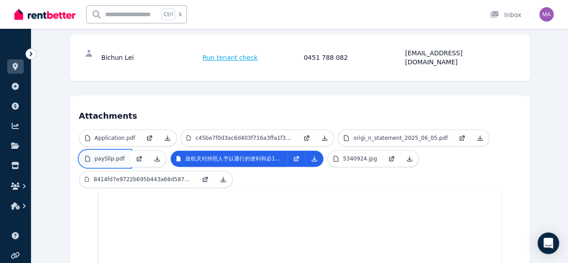
click at [130, 150] on link "paySlip.pdf" at bounding box center [105, 158] width 51 height 16
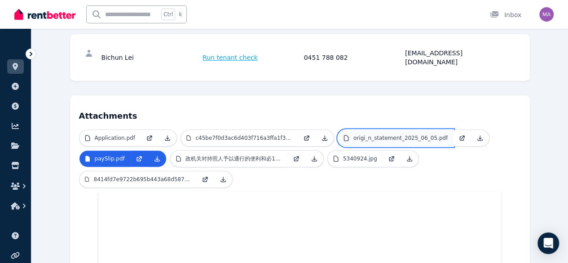
click at [362, 130] on link "origi_n_statement_2025_06_05.pdf" at bounding box center [395, 138] width 115 height 16
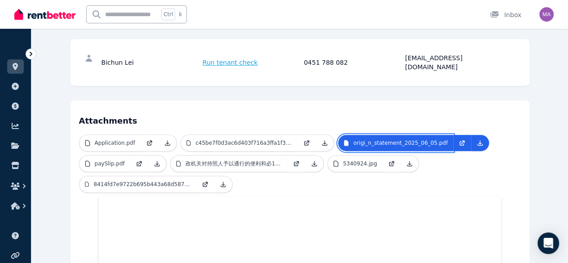
scroll to position [154, 0]
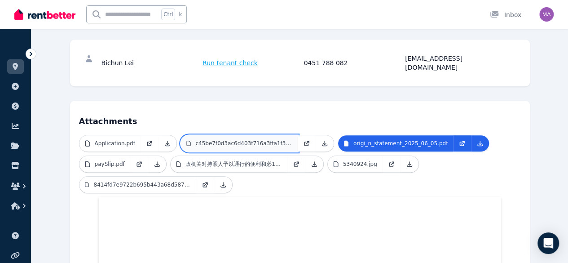
click at [223, 140] on p "c45be7f0d3ac6d403f716a3ffa1f38e.jpg" at bounding box center [243, 143] width 97 height 7
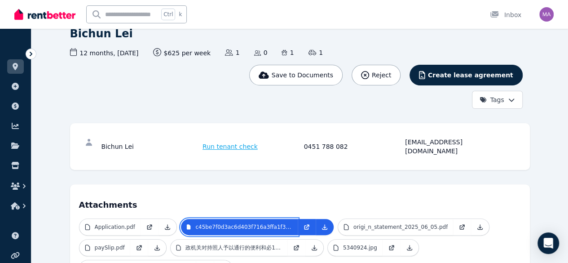
scroll to position [70, 0]
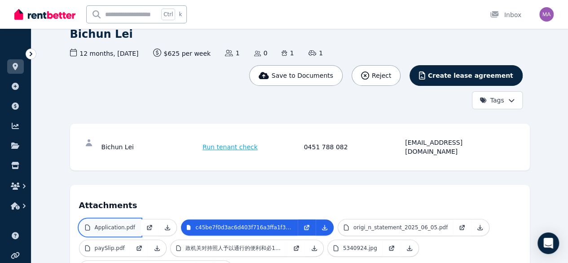
click at [95, 224] on p "Application.pdf" at bounding box center [115, 227] width 40 height 7
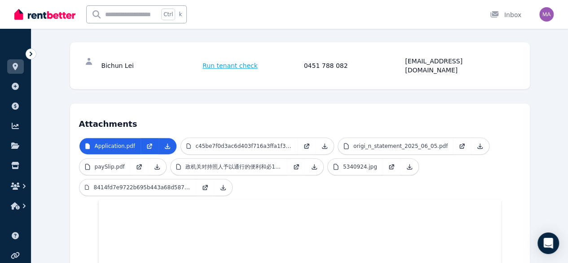
scroll to position [154, 0]
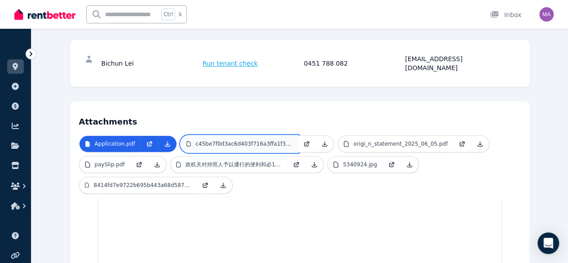
click at [223, 140] on p "c45be7f0d3ac6d403f716a3ffa1f38e.jpg" at bounding box center [243, 143] width 97 height 7
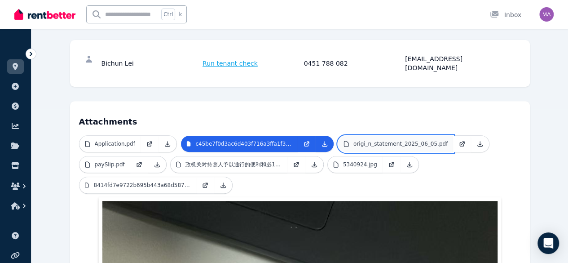
click at [338, 136] on link "origi_n_statement_2025_06_05.pdf" at bounding box center [395, 144] width 115 height 16
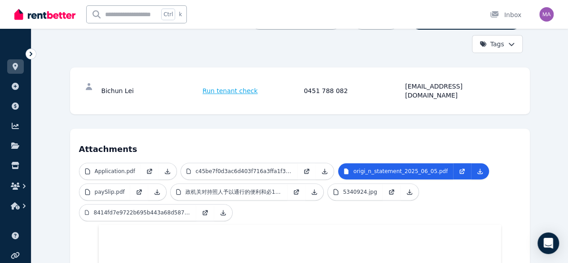
scroll to position [127, 0]
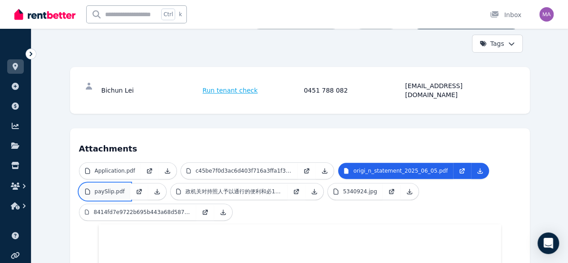
click at [130, 183] on link "paySlip.pdf" at bounding box center [105, 191] width 51 height 16
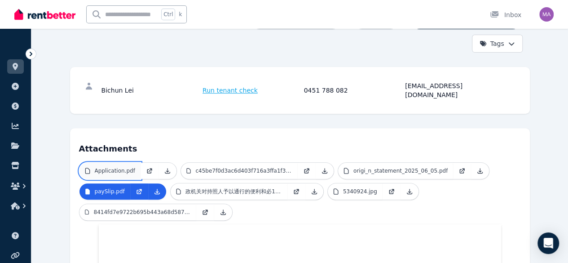
click at [95, 163] on link "Application.pdf" at bounding box center [110, 171] width 61 height 16
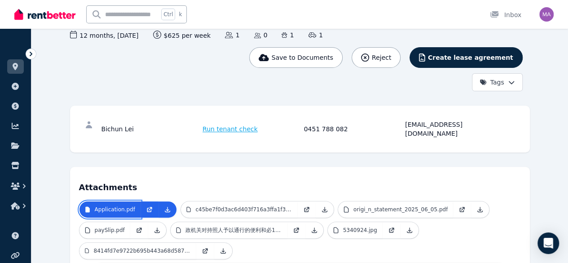
scroll to position [88, 0]
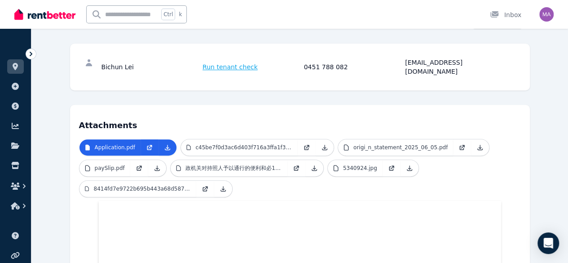
scroll to position [152, 0]
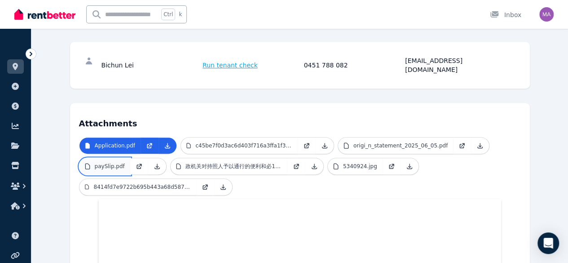
click at [125, 163] on p "paySlip.pdf" at bounding box center [110, 166] width 30 height 7
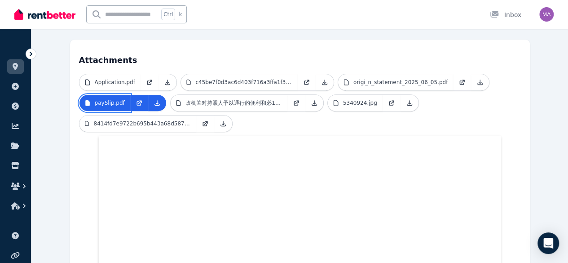
scroll to position [209, 0]
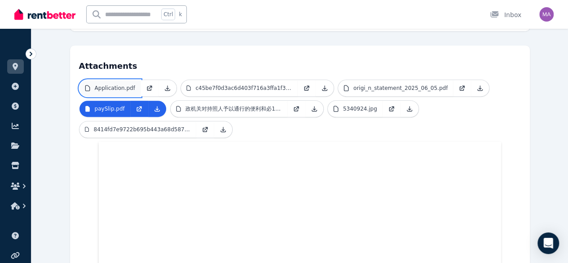
click at [101, 84] on p "Application.pdf" at bounding box center [115, 87] width 40 height 7
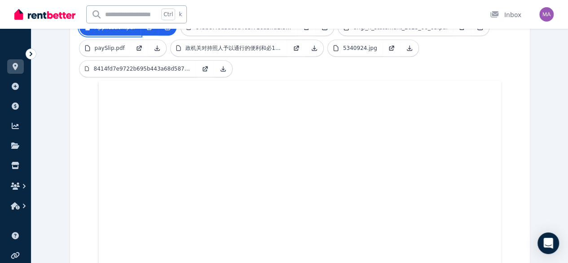
scroll to position [172, 0]
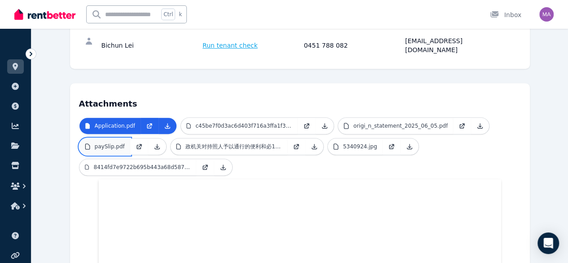
click at [125, 143] on p "paySlip.pdf" at bounding box center [110, 146] width 30 height 7
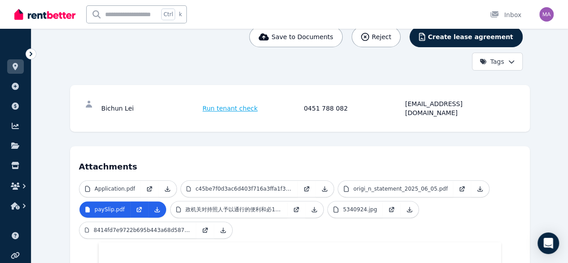
scroll to position [108, 0]
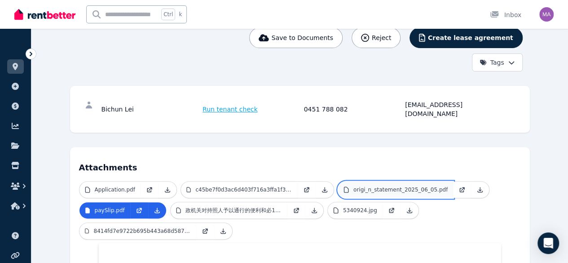
click at [354, 186] on p "origi_n_statement_2025_06_05.pdf" at bounding box center [401, 189] width 94 height 7
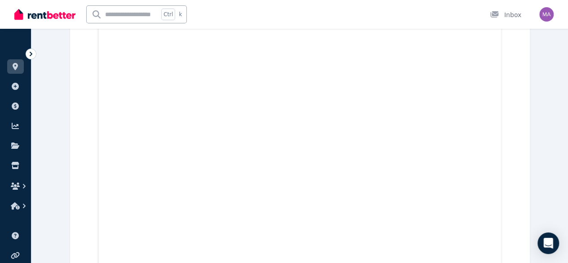
scroll to position [1601, 0]
